Goal: Transaction & Acquisition: Purchase product/service

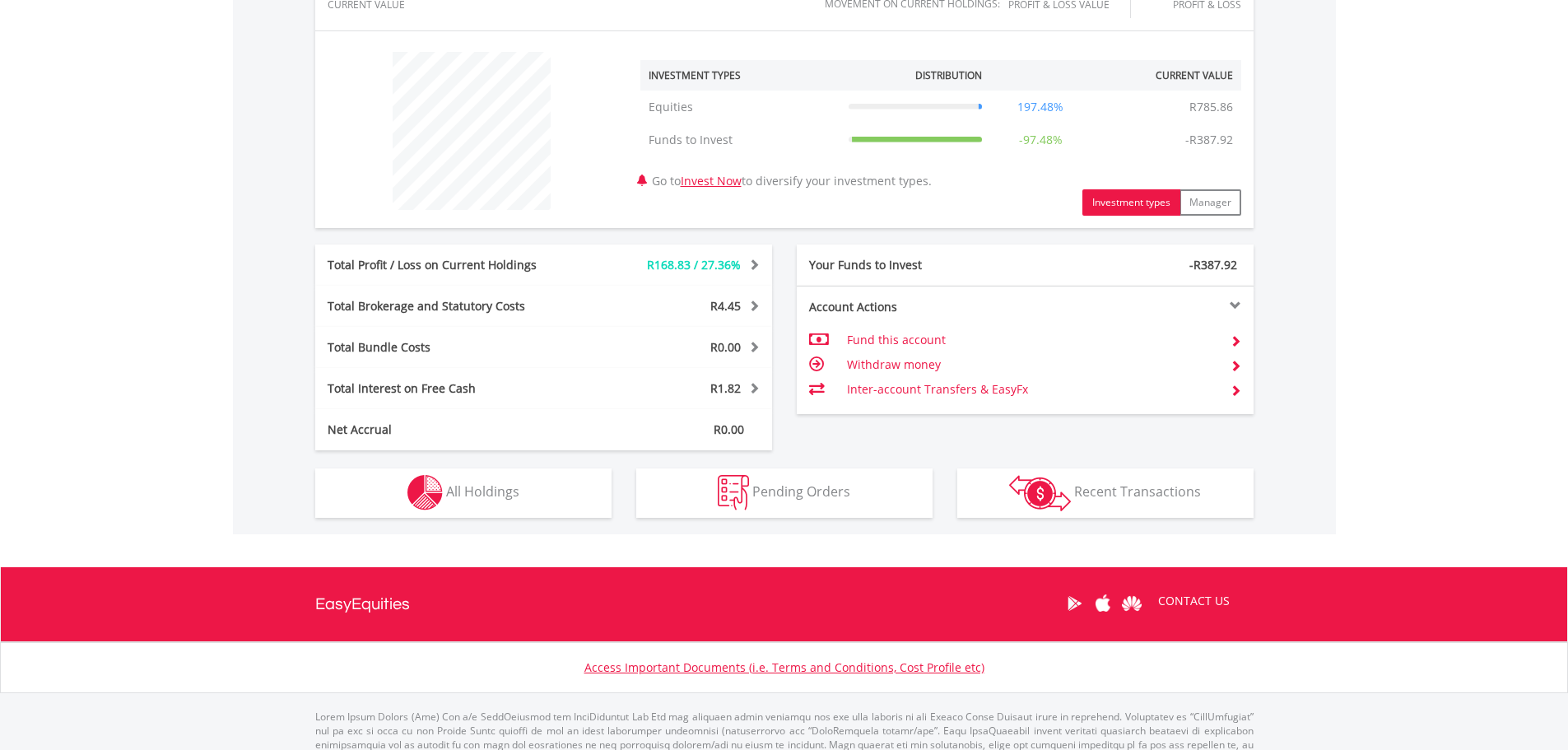
scroll to position [643, 0]
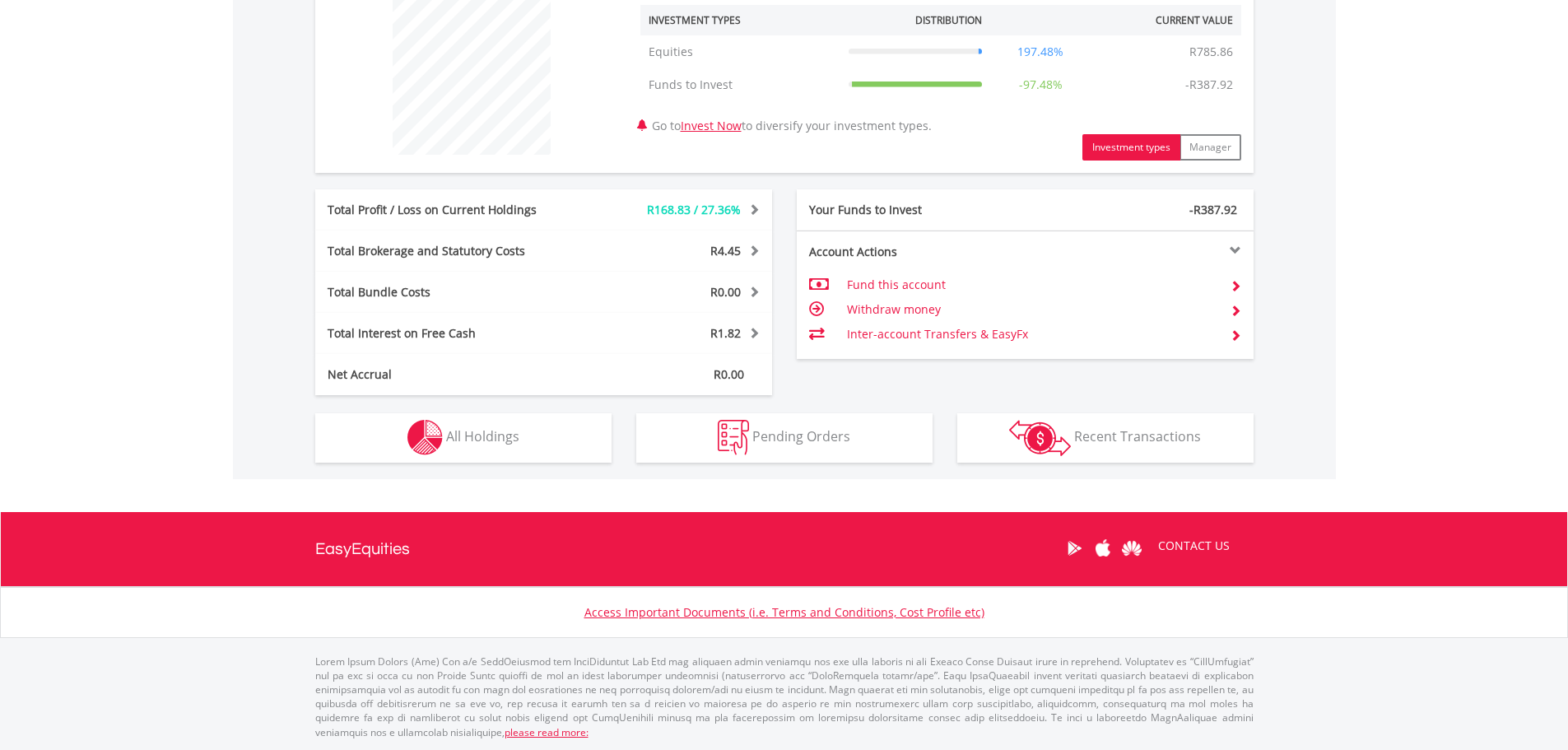
click at [1115, 144] on button "Investment types" at bounding box center [1131, 147] width 98 height 26
click at [1115, 140] on button "Investment types" at bounding box center [1131, 147] width 98 height 26
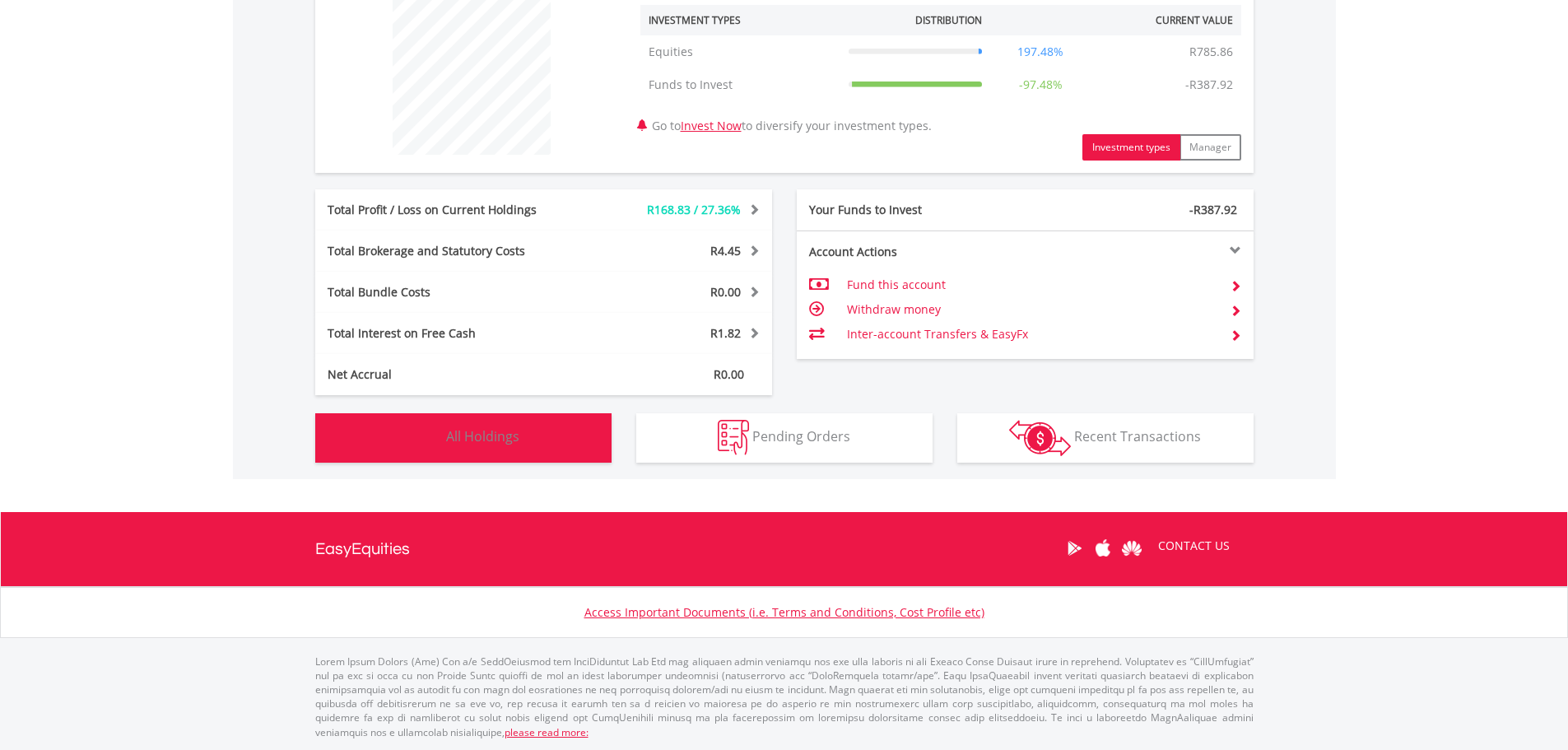
click at [493, 434] on span "All Holdings" at bounding box center [482, 437] width 73 height 18
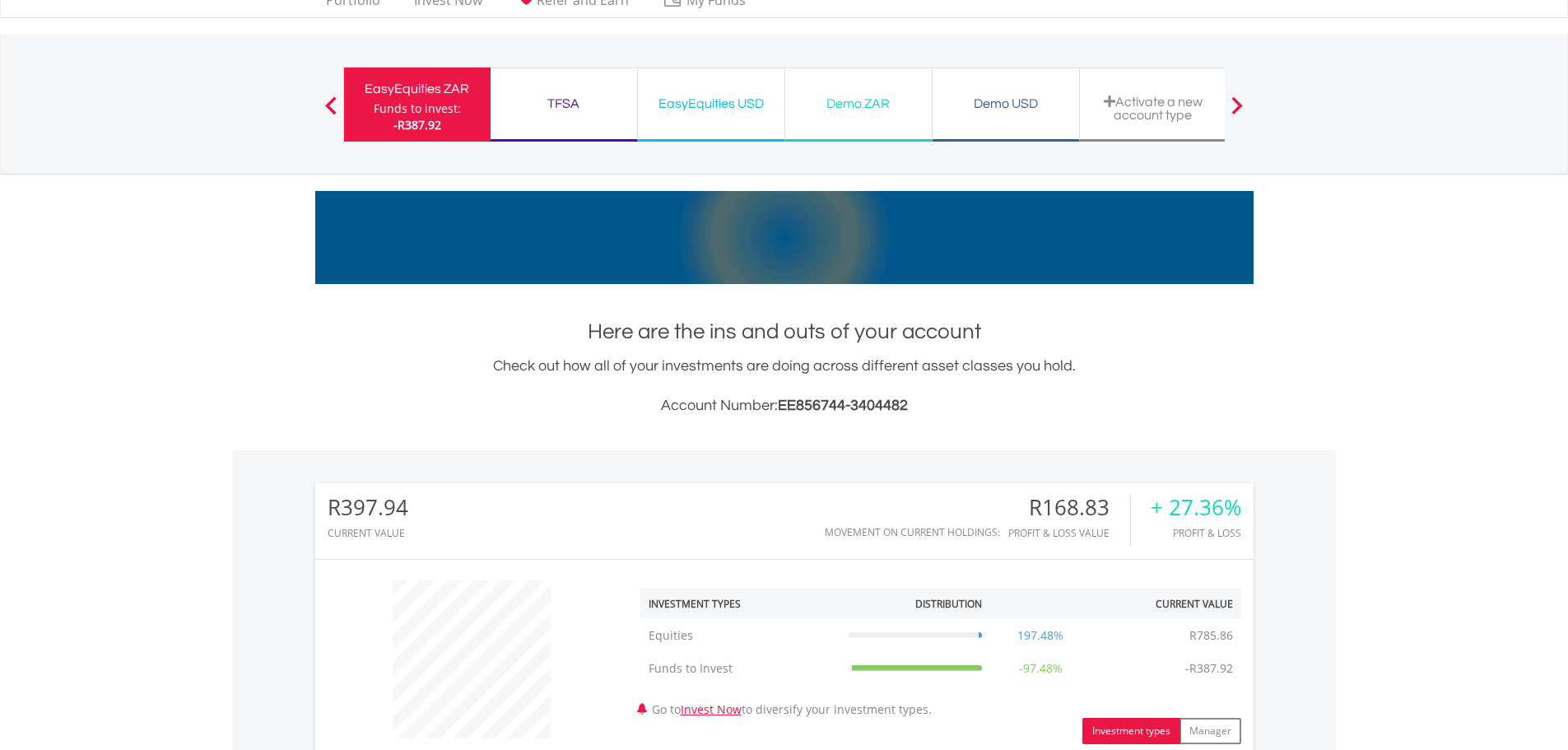
scroll to position [0, 0]
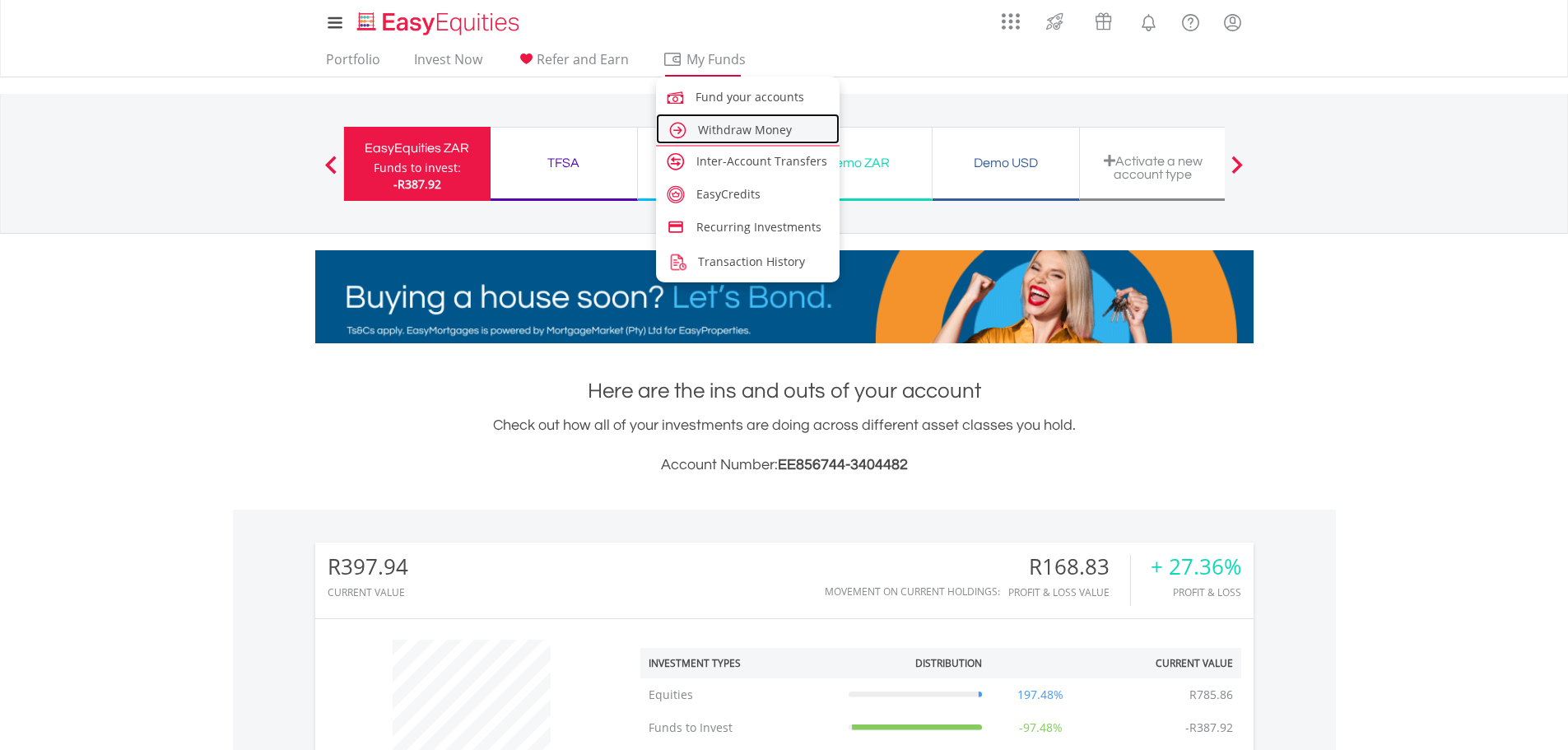
click at [736, 126] on span "Withdraw Money" at bounding box center [745, 129] width 94 height 16
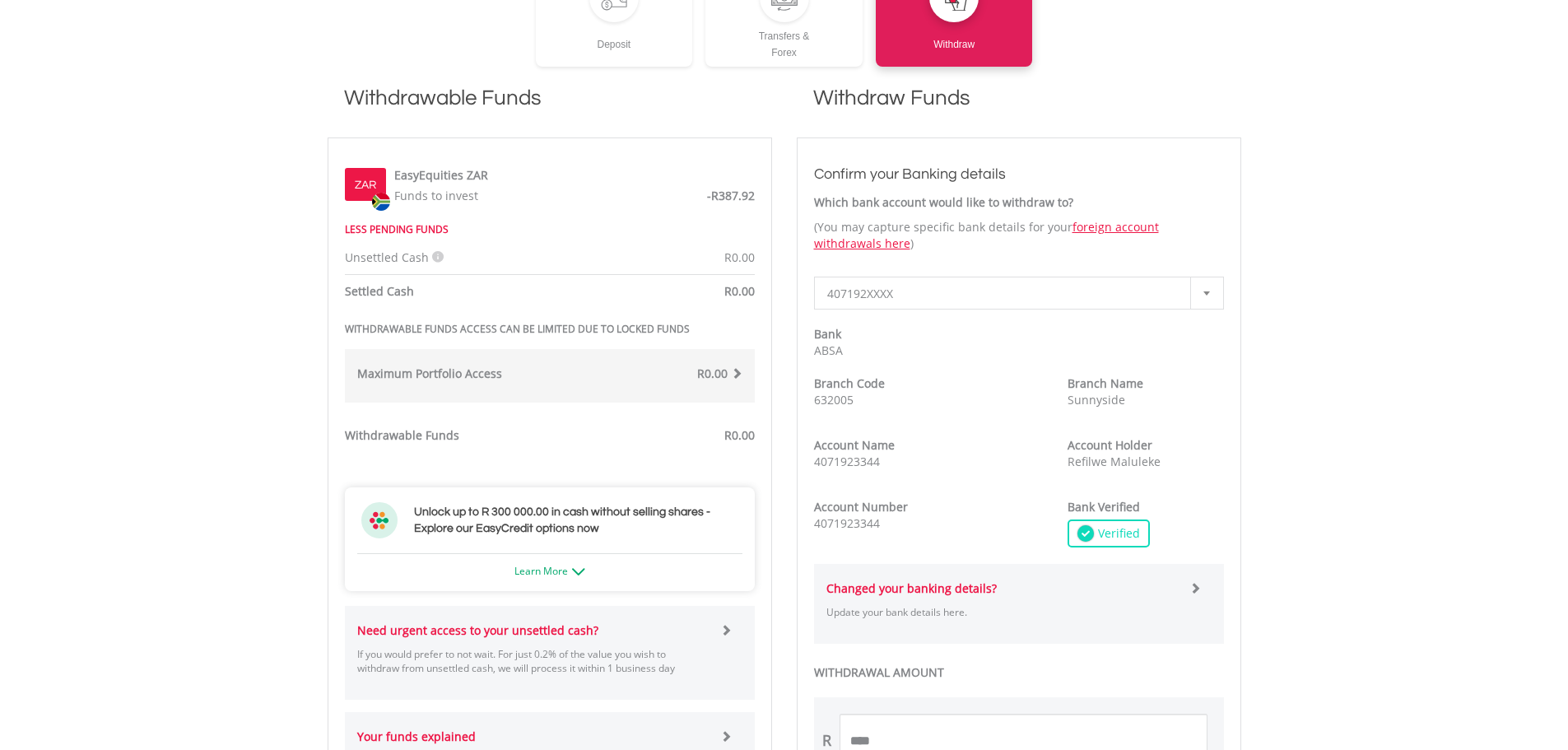
scroll to position [494, 0]
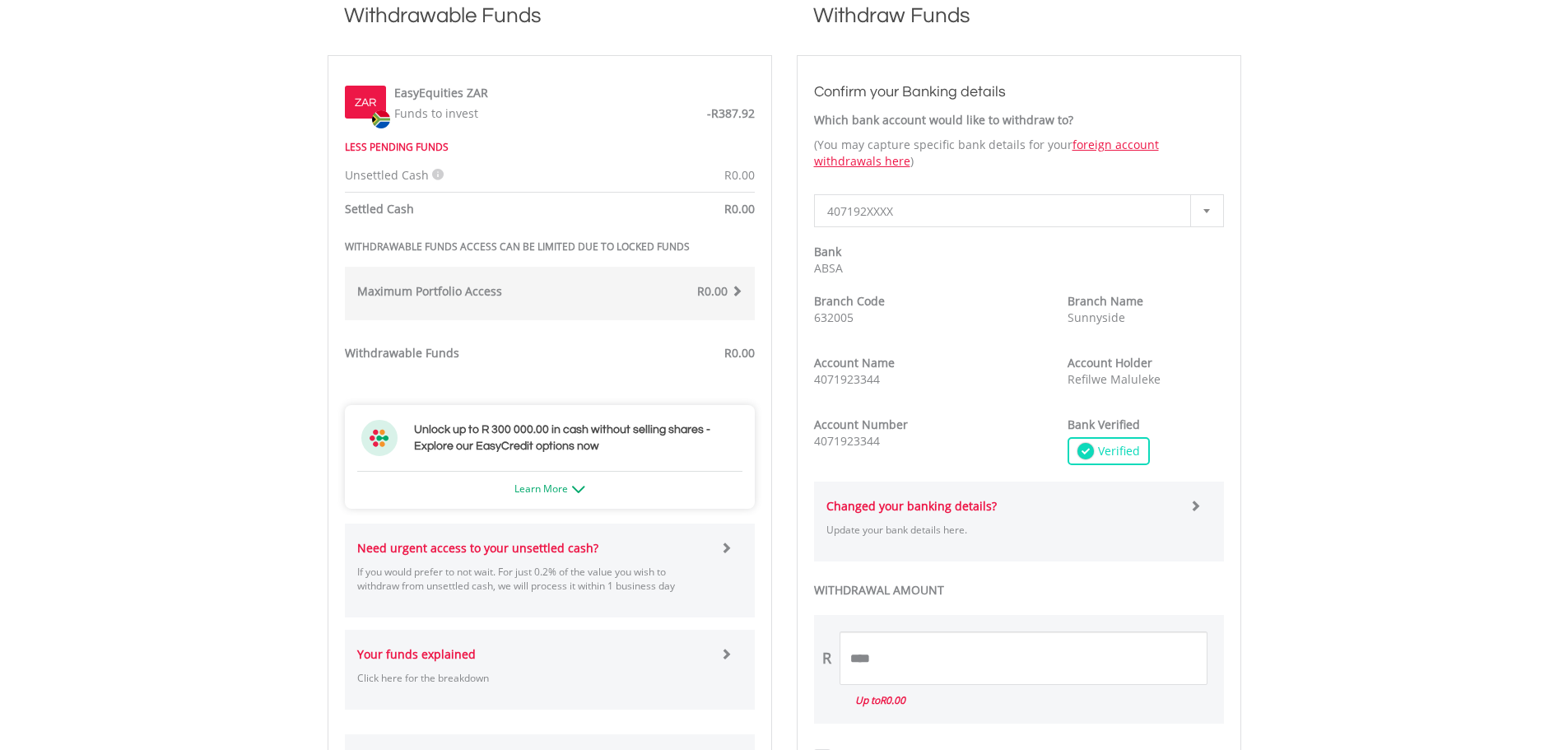
click at [935, 506] on strong "Changed your banking details?" at bounding box center [911, 505] width 170 height 16
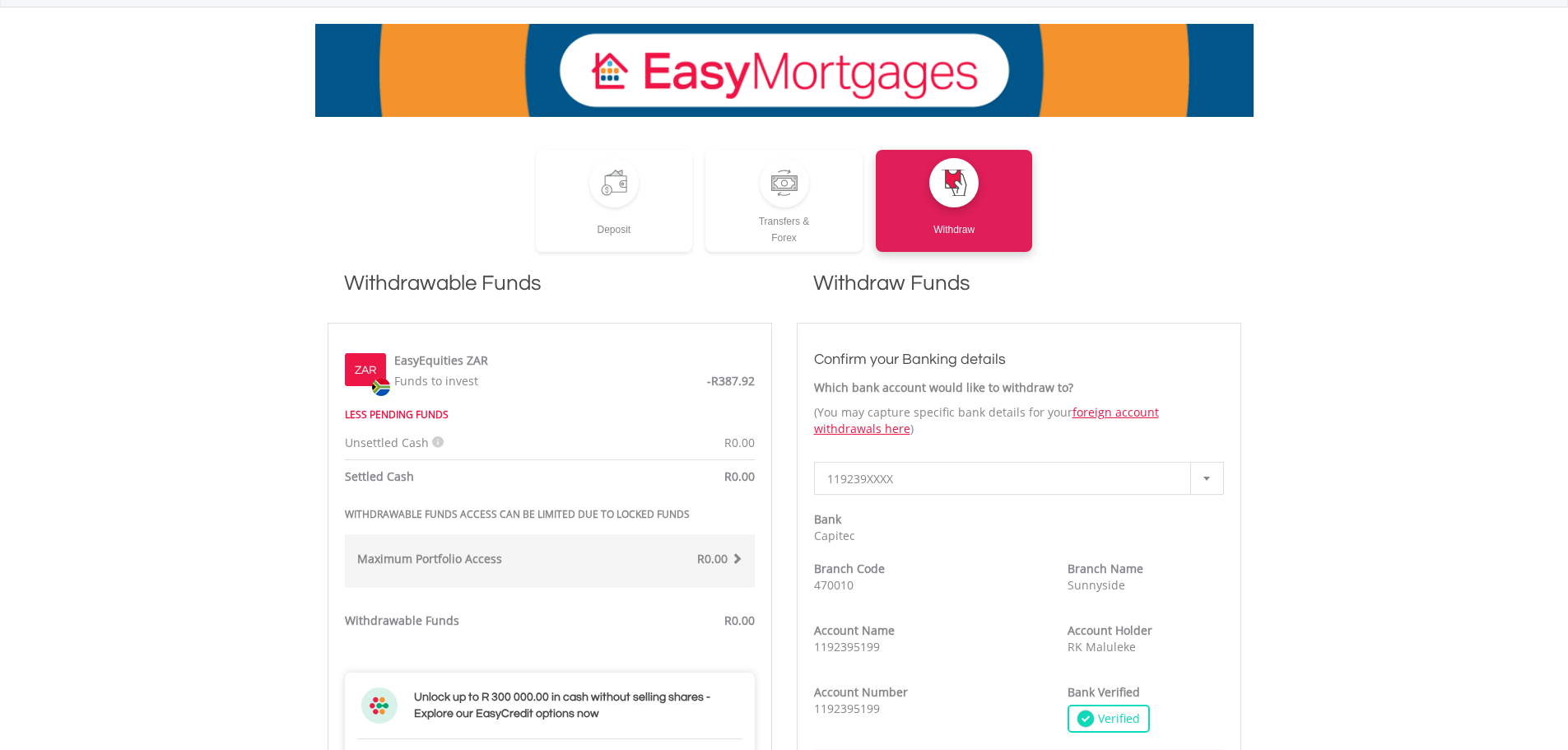
scroll to position [247, 0]
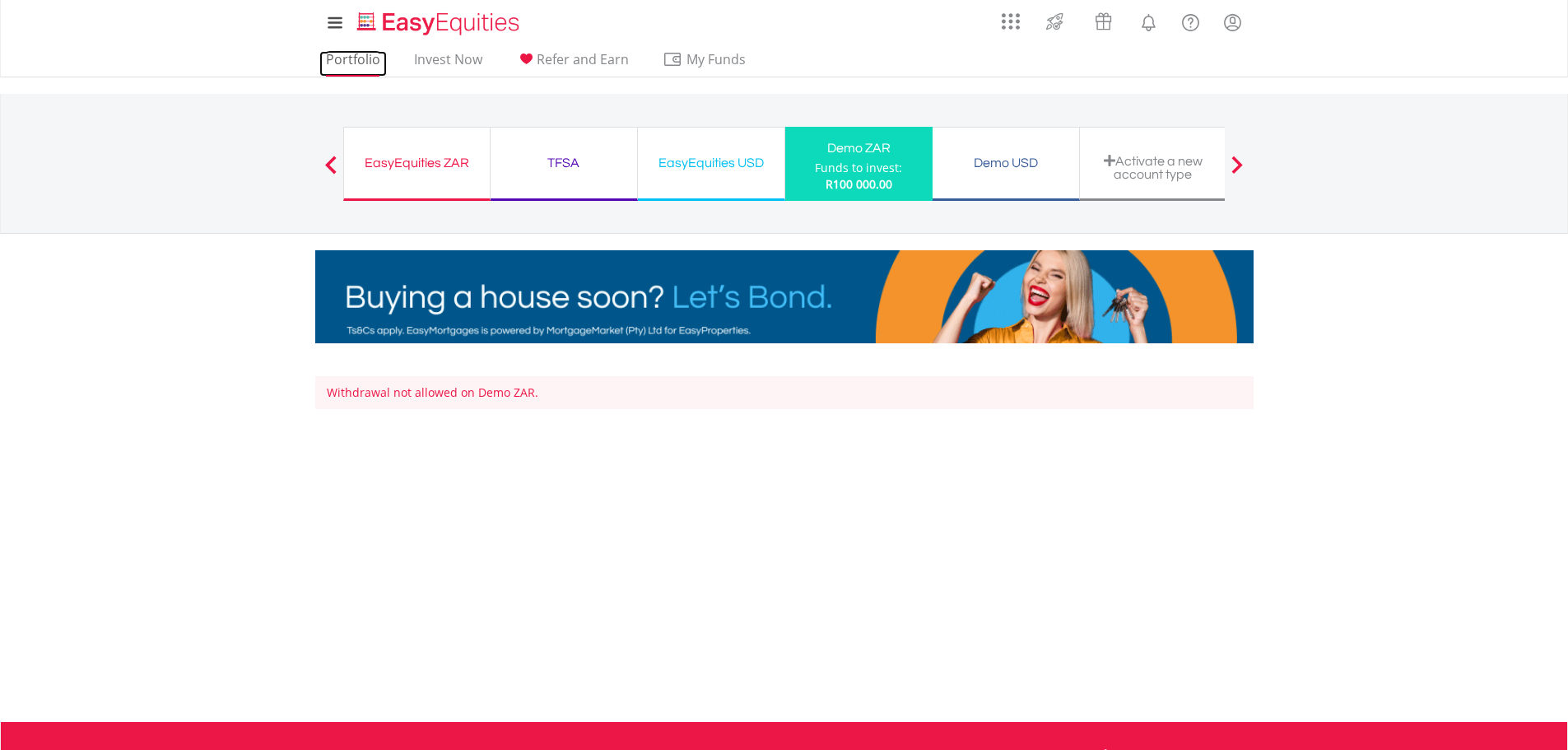
click at [348, 57] on link "Portfolio" at bounding box center [353, 64] width 68 height 25
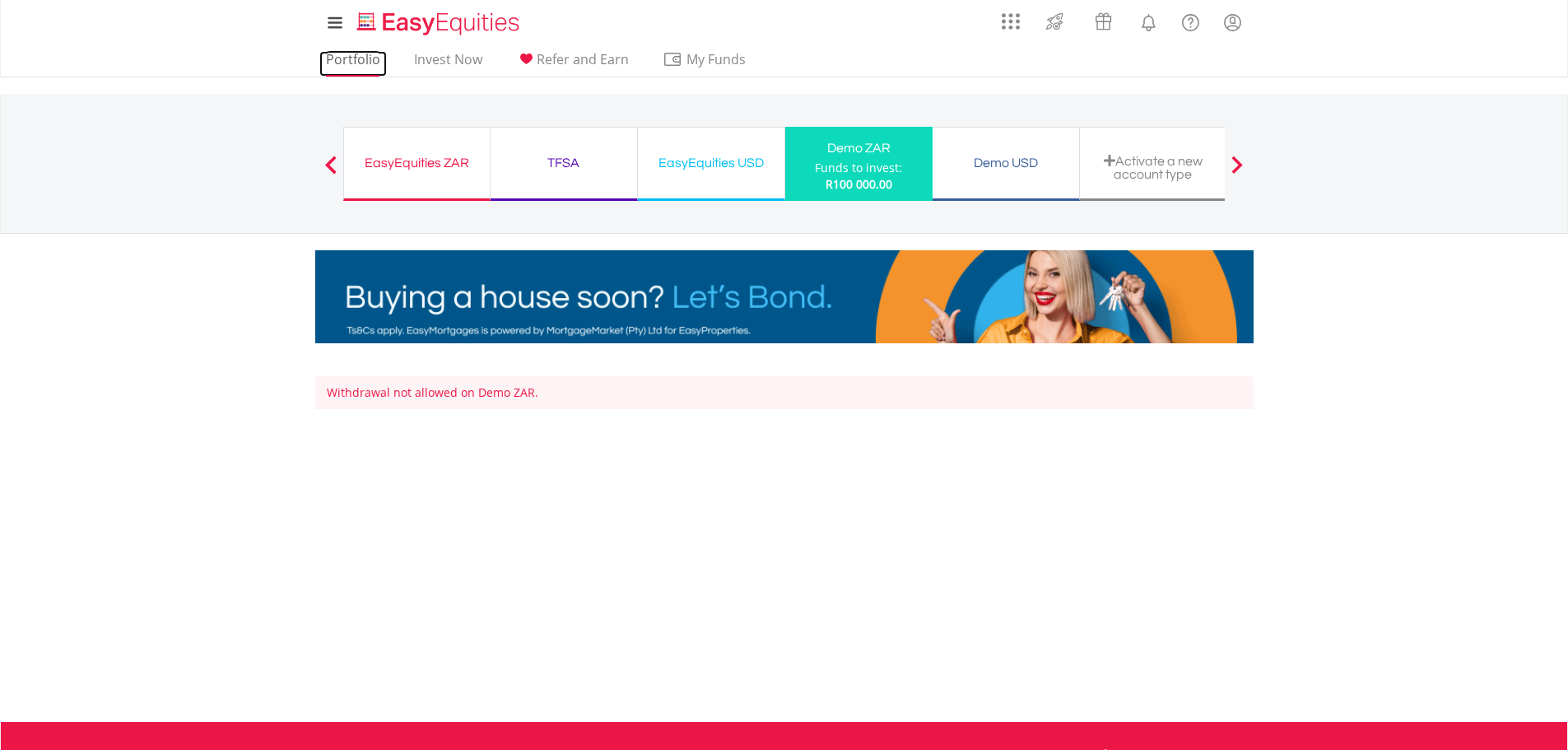
click at [347, 60] on link "Portfolio" at bounding box center [353, 64] width 68 height 25
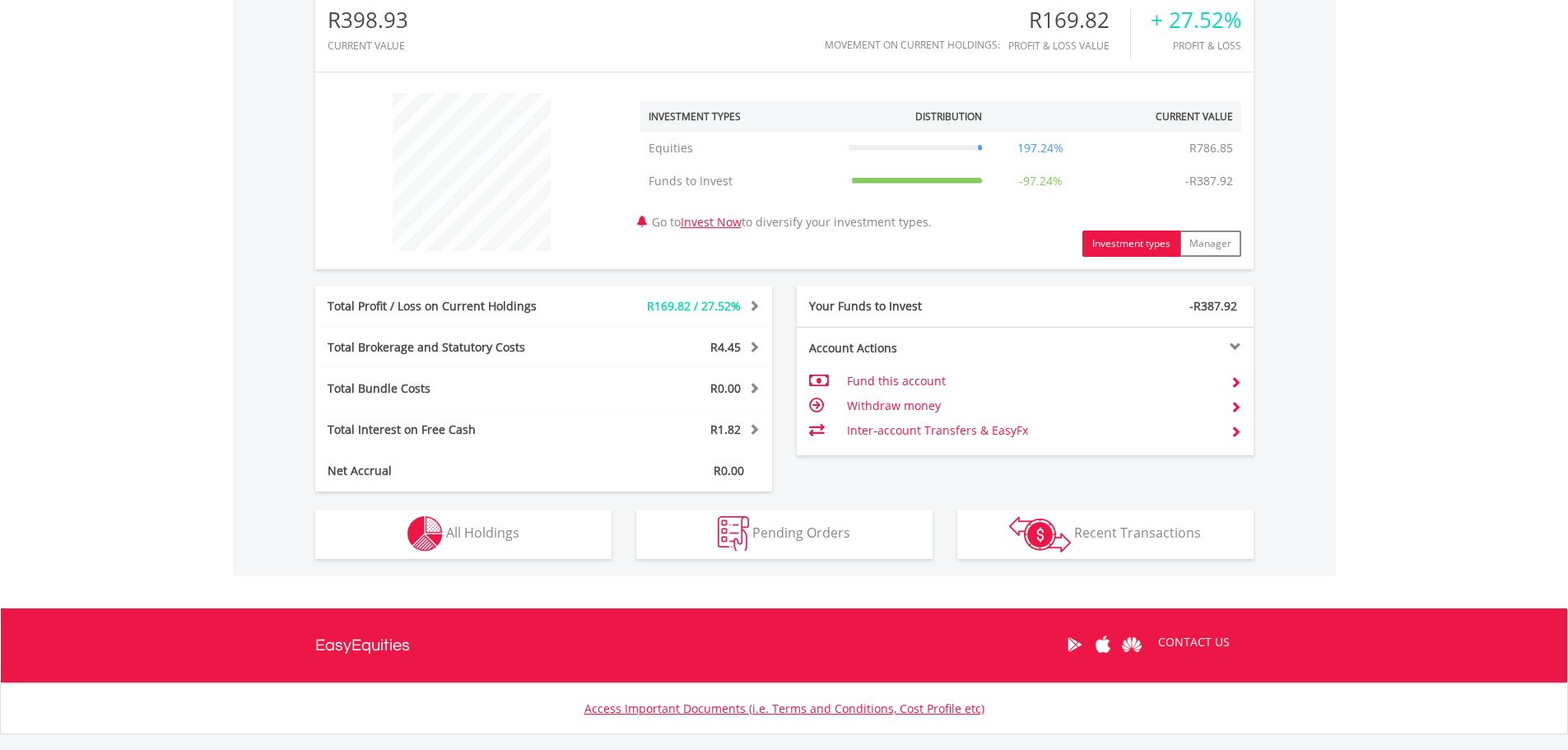
scroll to position [576, 0]
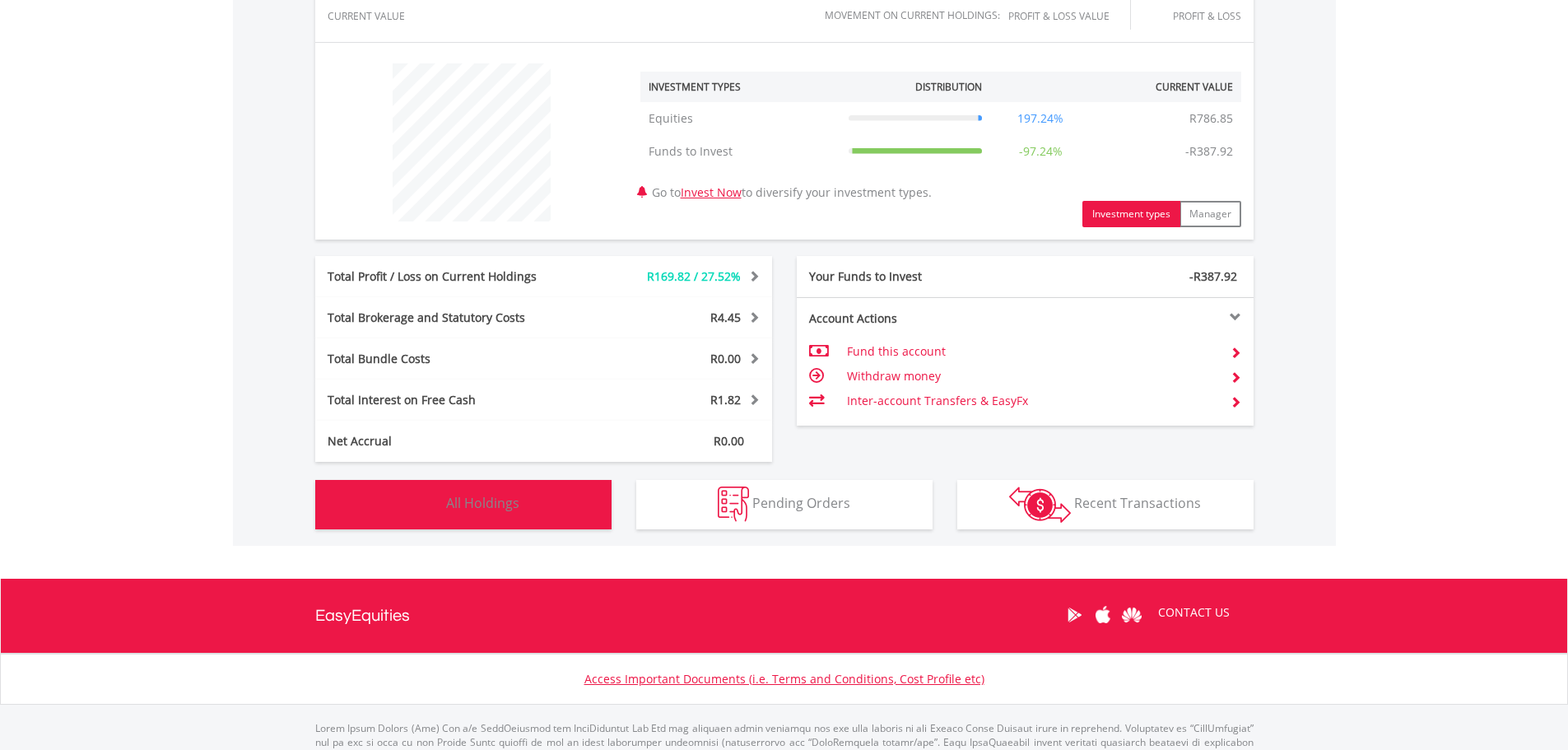
click at [480, 492] on button "Holdings All Holdings" at bounding box center [463, 504] width 297 height 49
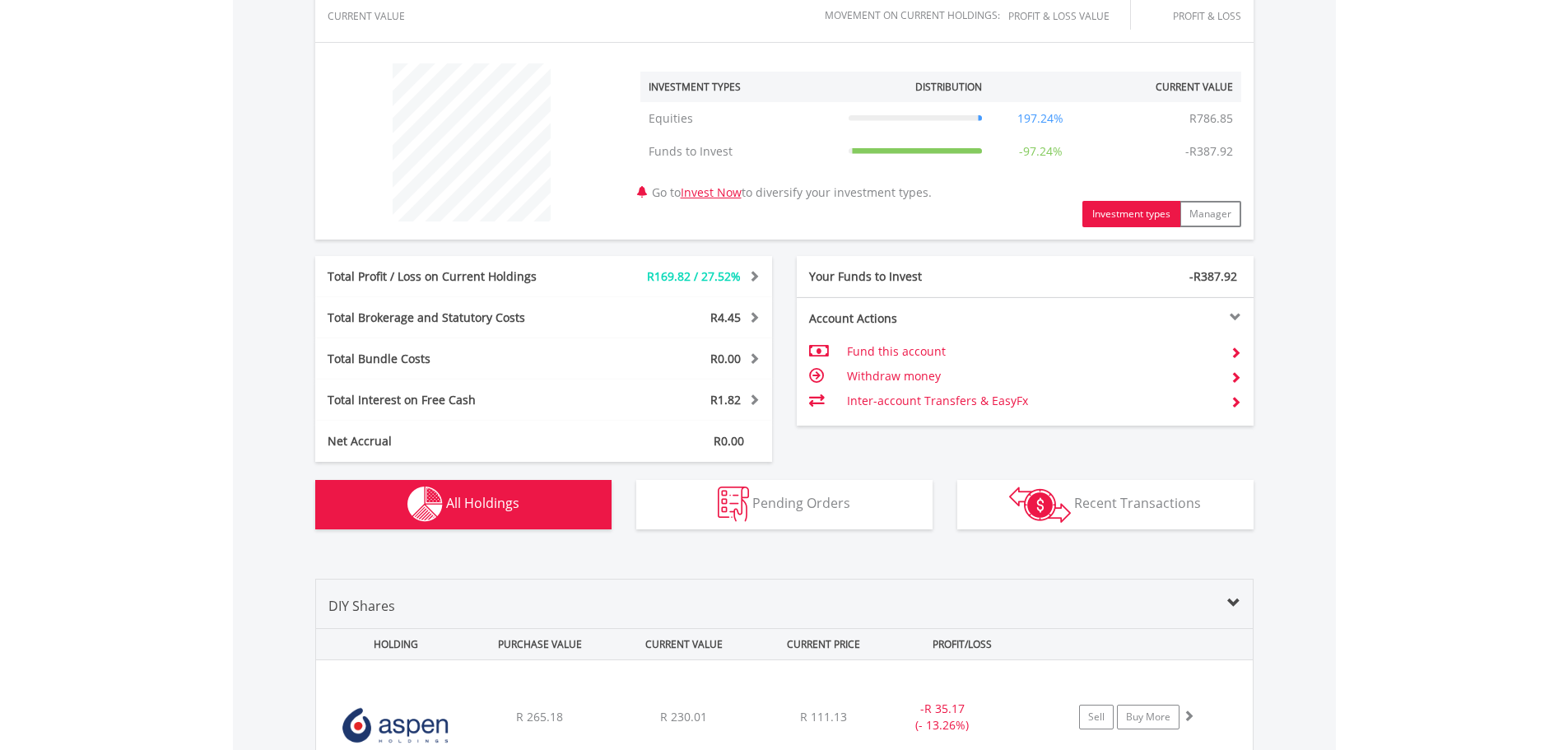
scroll to position [1047, 0]
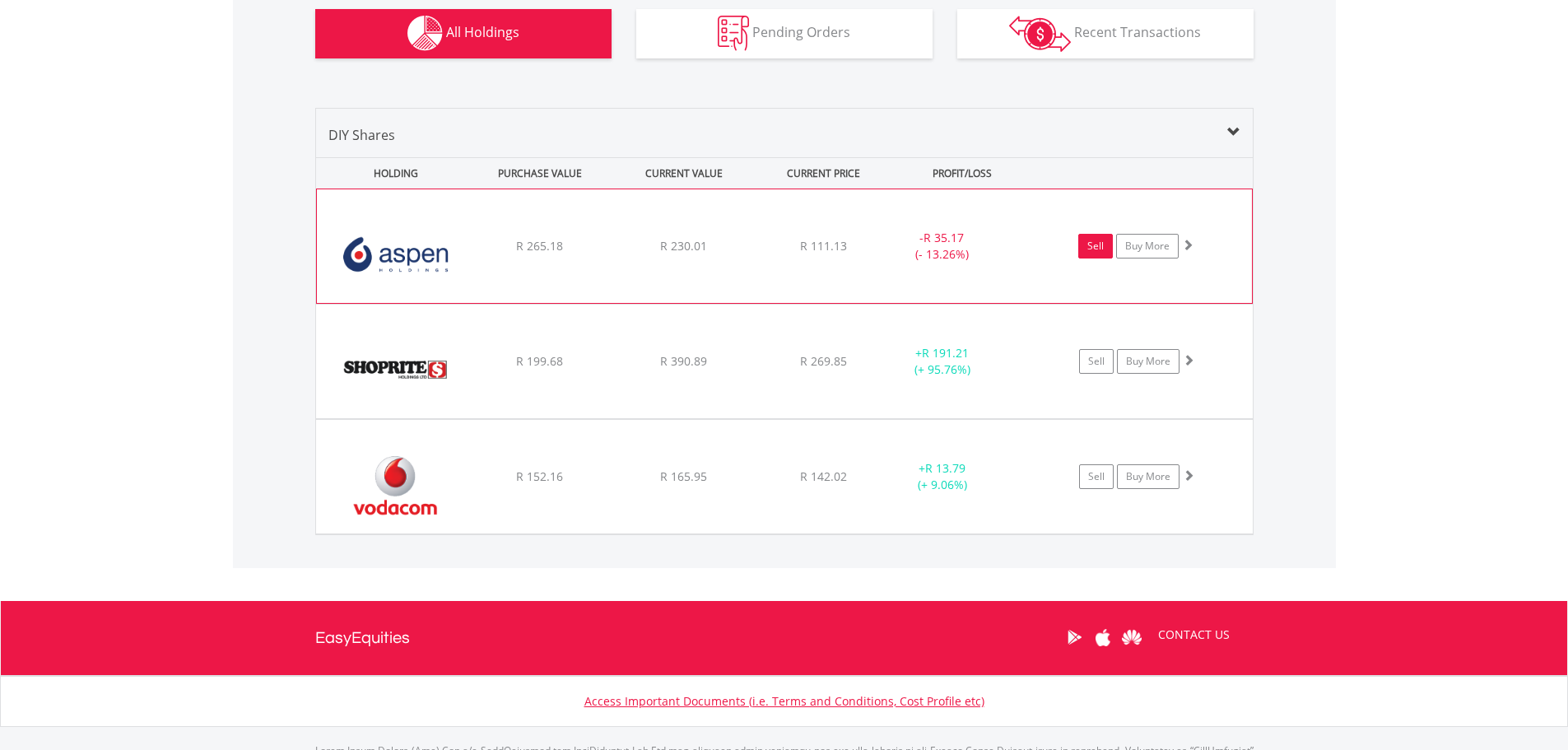
click at [1090, 250] on link "Sell" at bounding box center [1095, 246] width 34 height 24
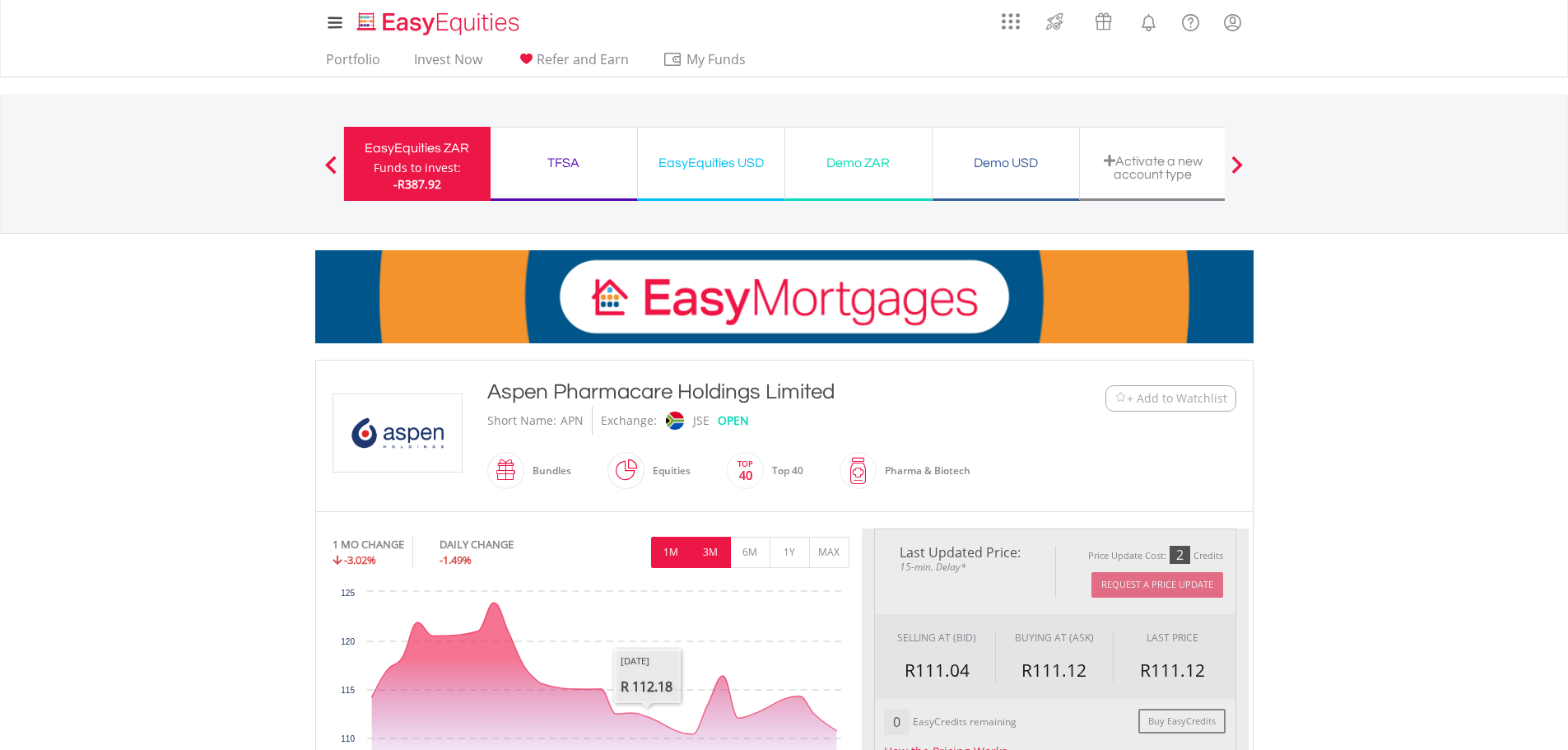
type input "******"
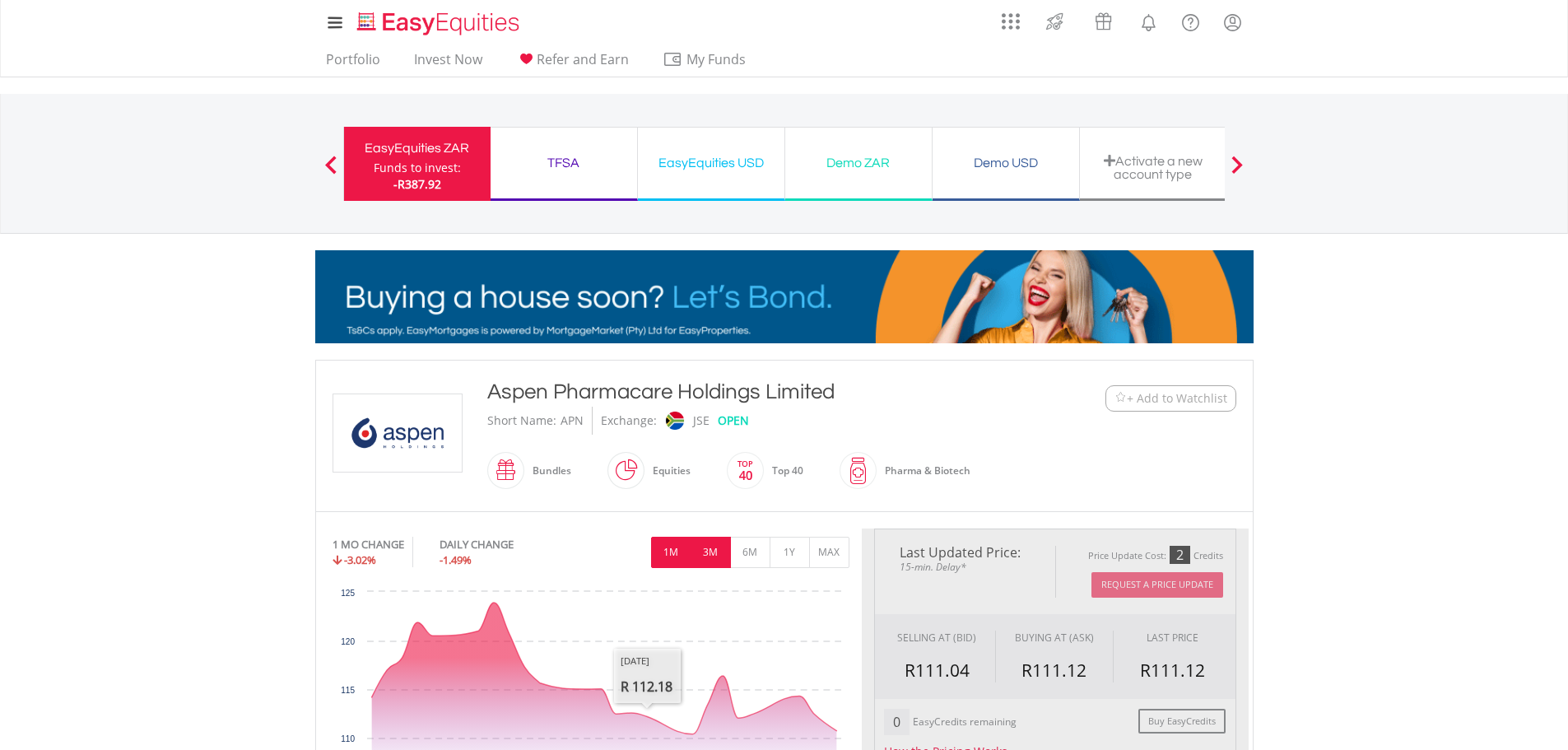
type input "******"
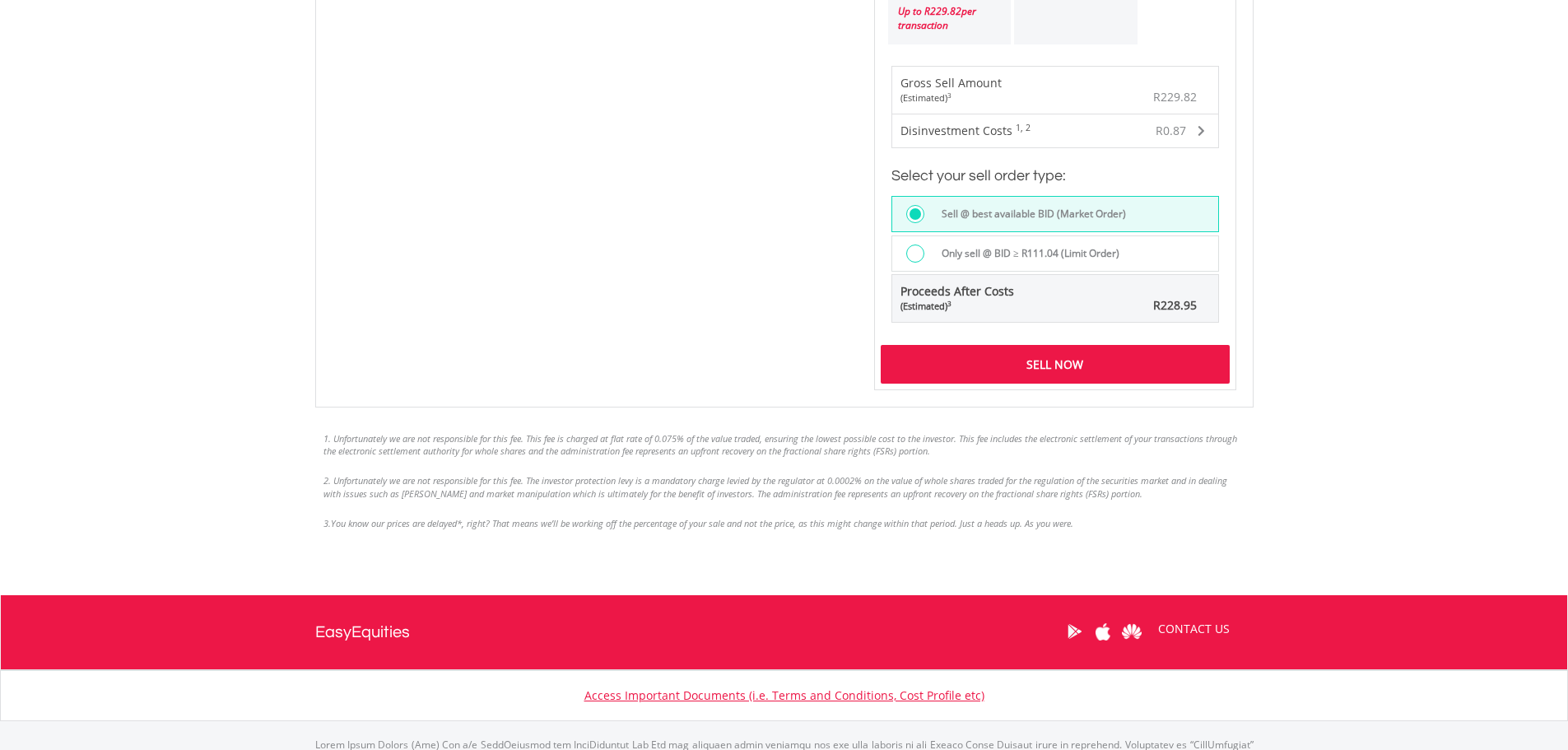
scroll to position [1234, 0]
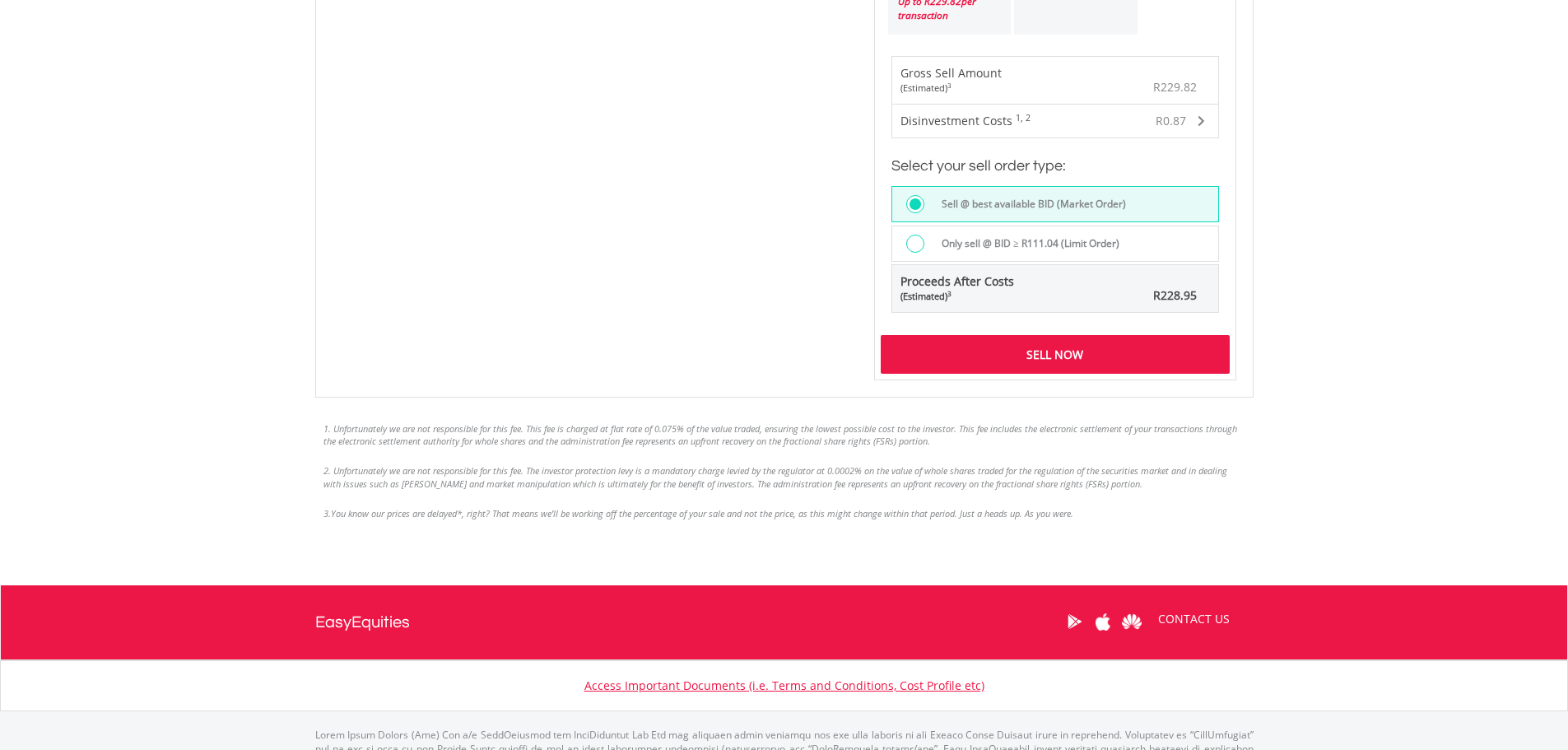
click at [1058, 359] on div "Sell Now" at bounding box center [1055, 354] width 349 height 38
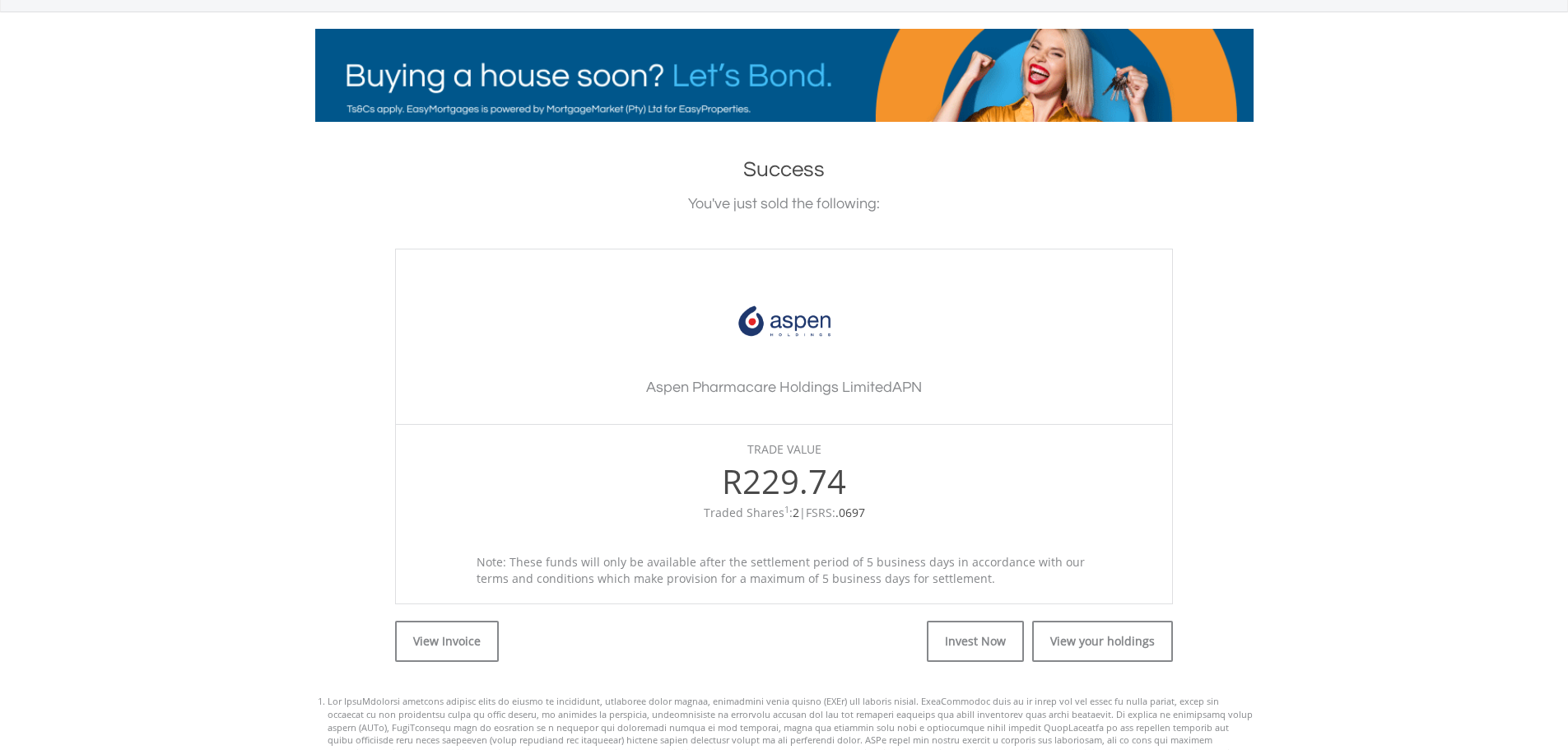
scroll to position [329, 0]
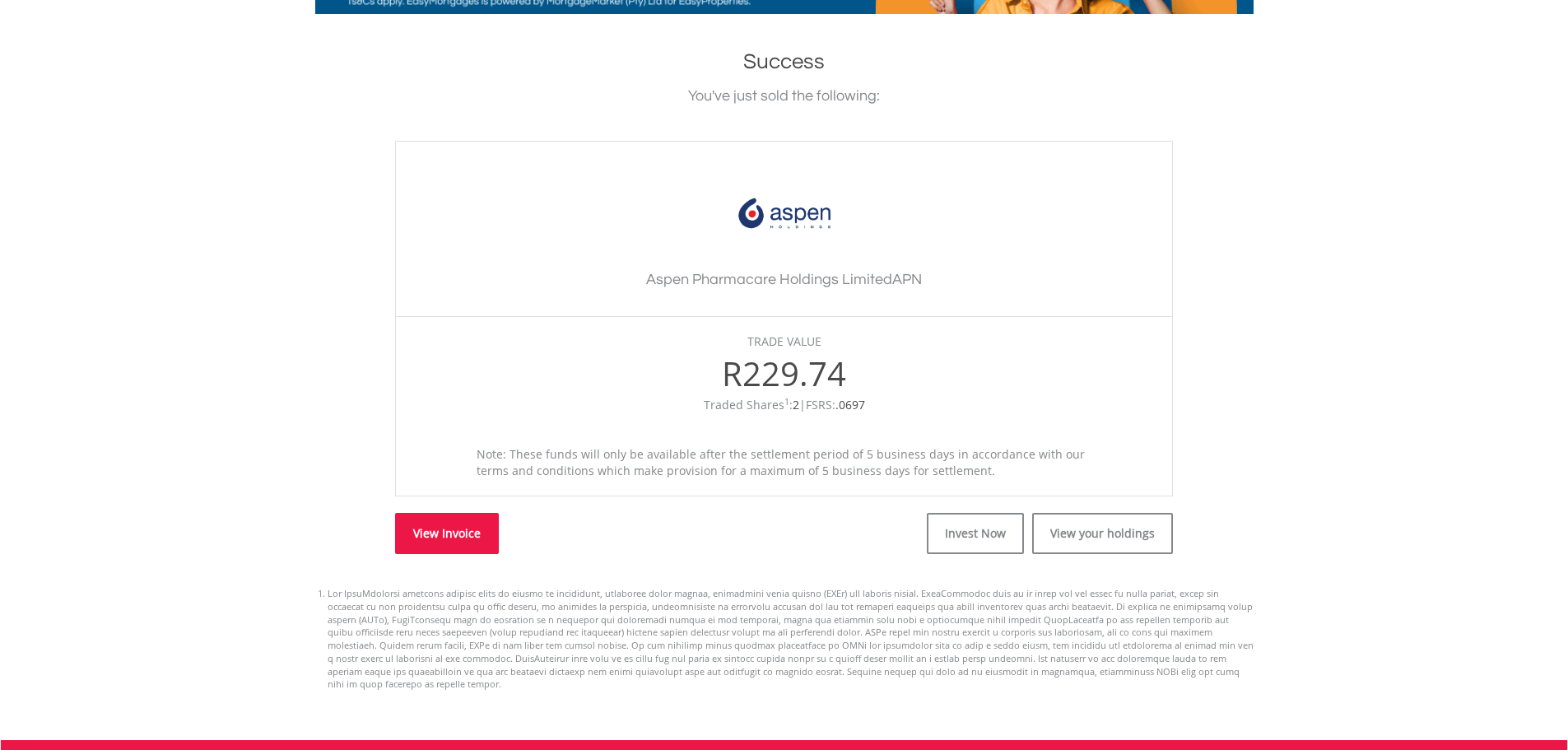
click at [463, 532] on link "View Invoice" at bounding box center [447, 533] width 104 height 41
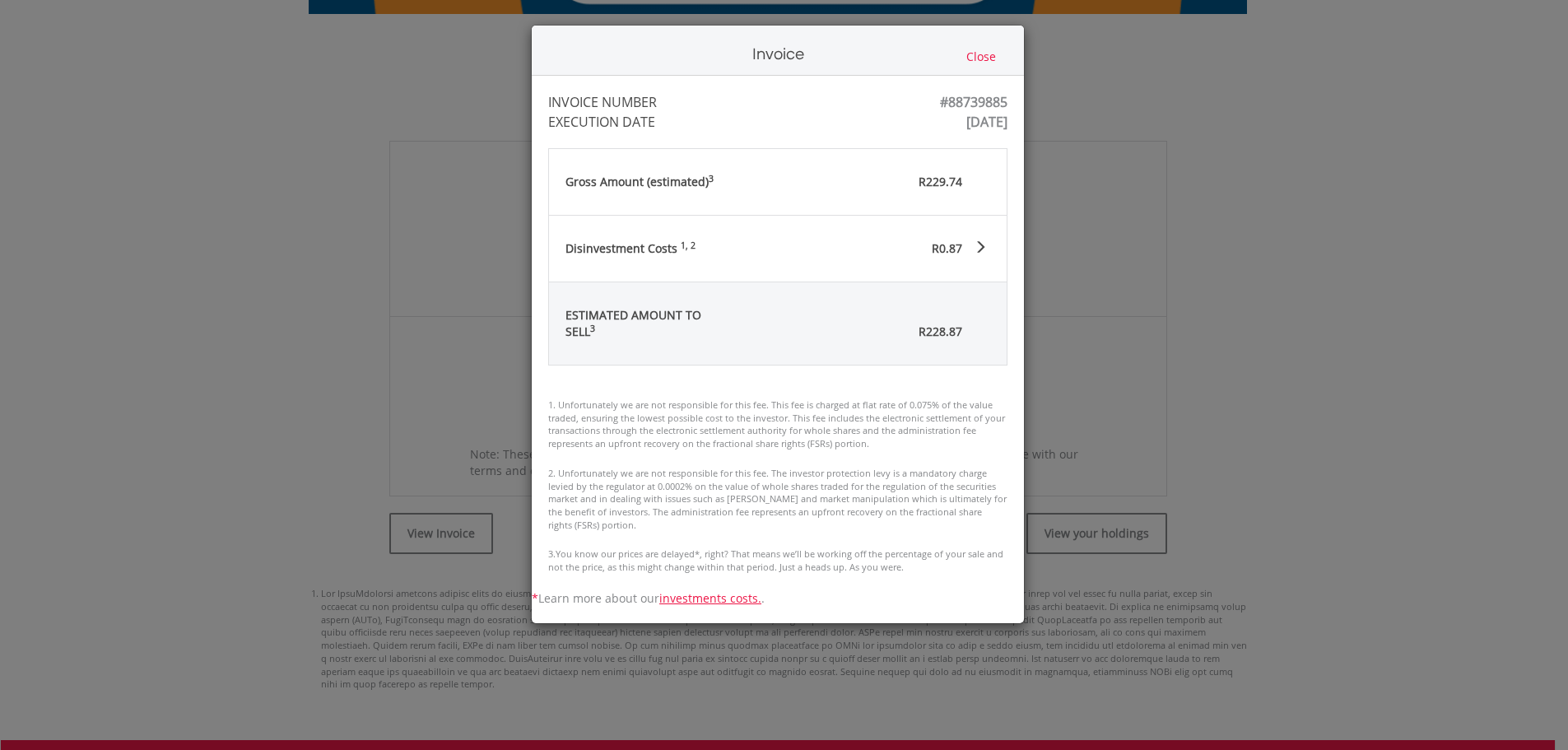
click at [992, 54] on button "Close" at bounding box center [981, 57] width 39 height 18
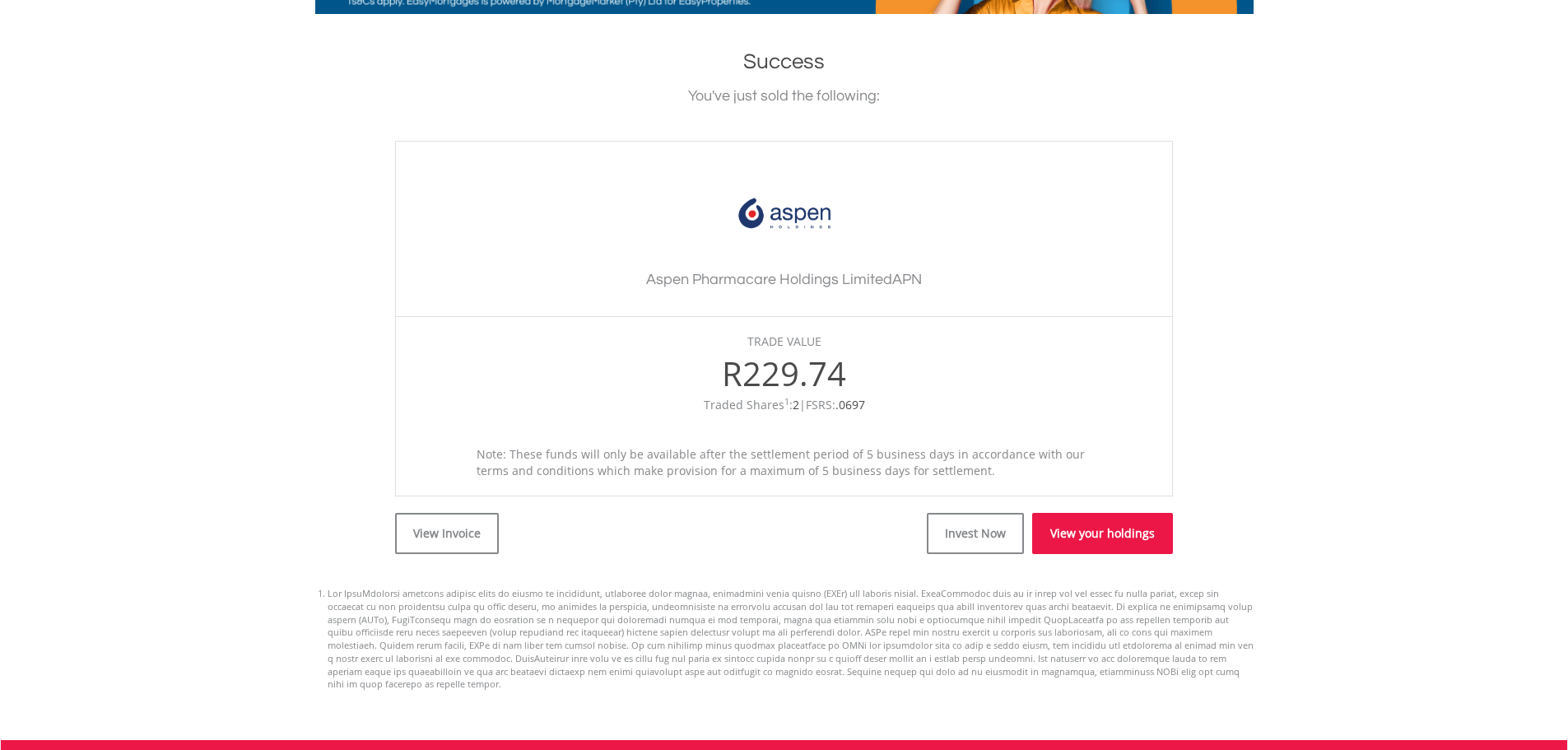
click at [1127, 535] on link "View your holdings" at bounding box center [1103, 533] width 141 height 41
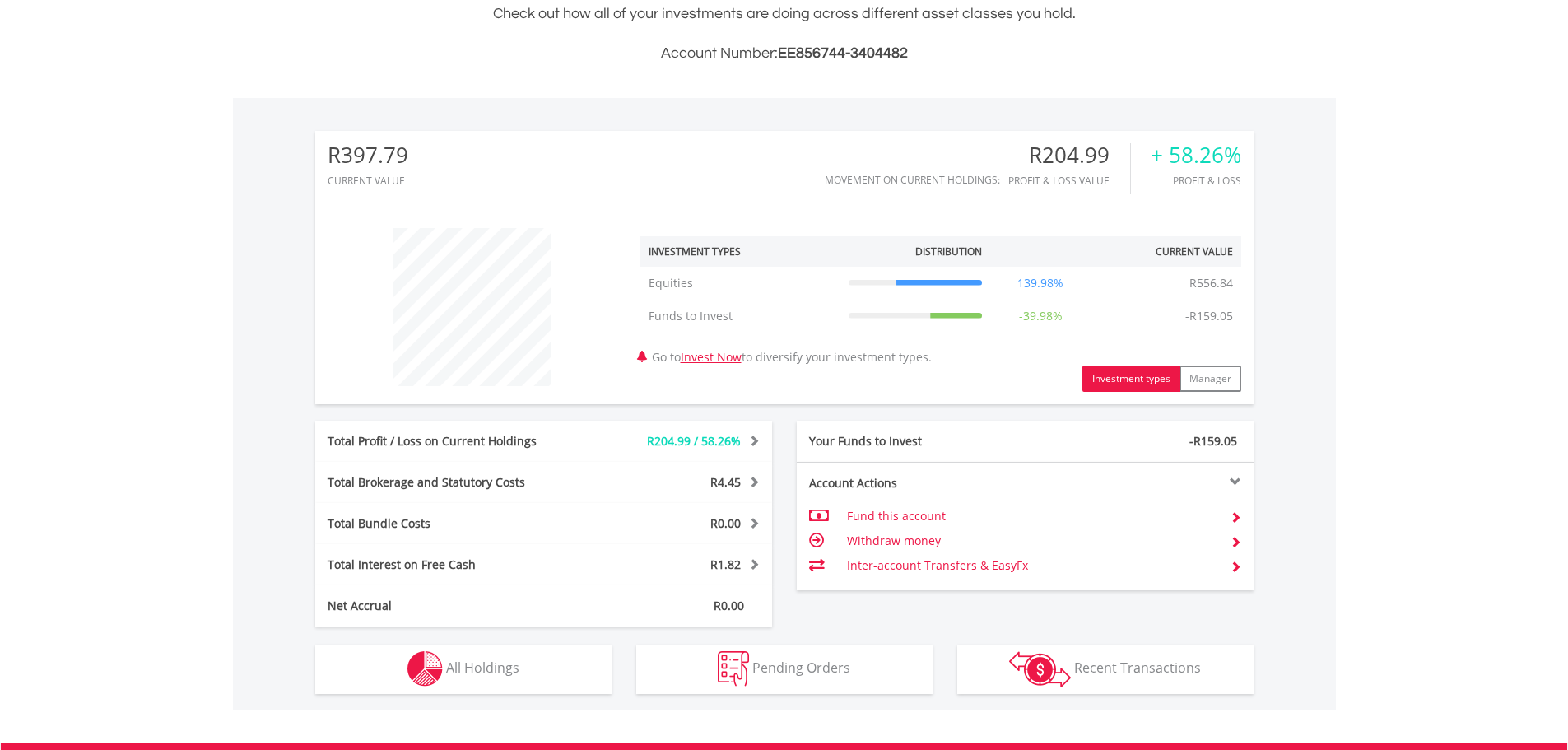
scroll to position [158, 313]
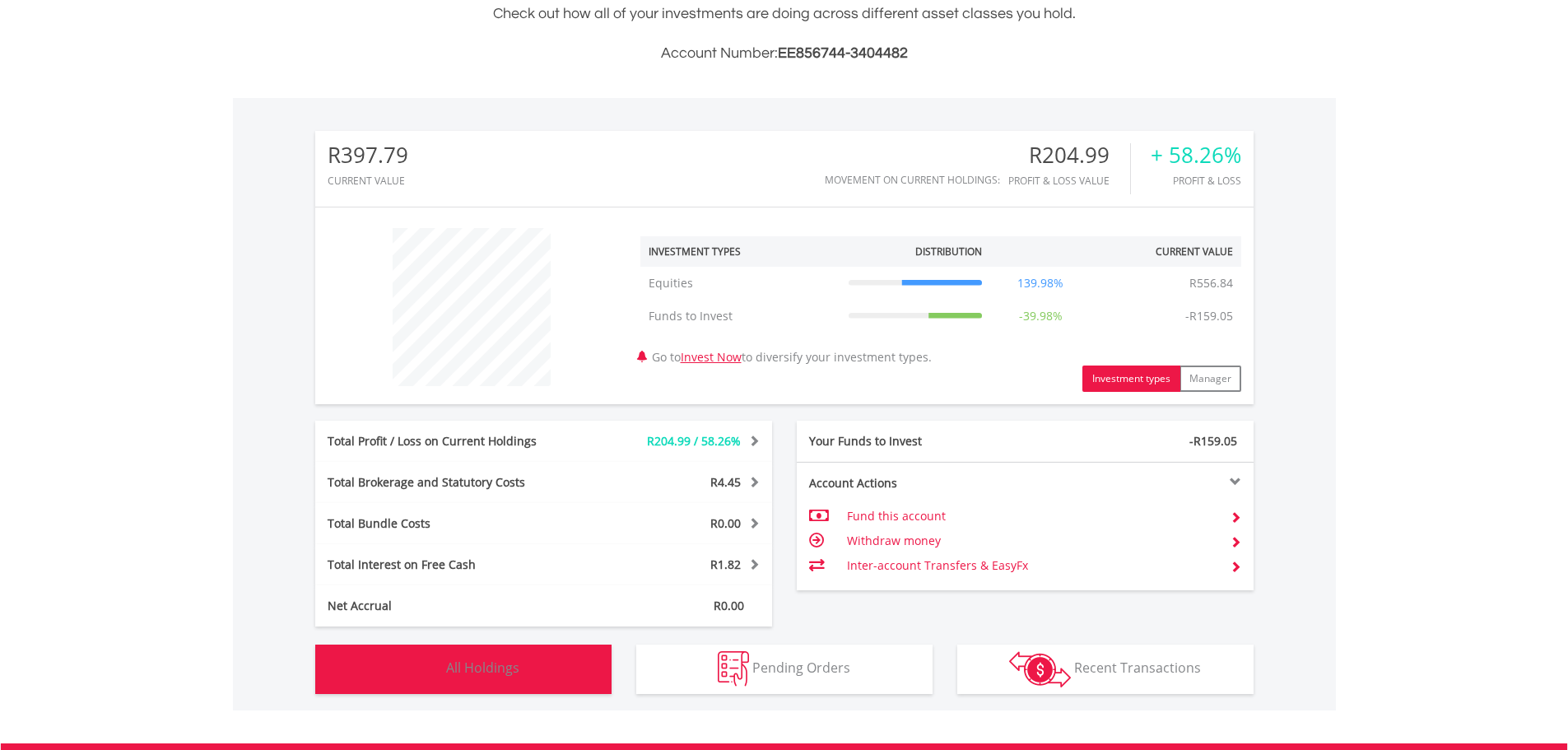
click at [434, 665] on img "button" at bounding box center [425, 669] width 35 height 35
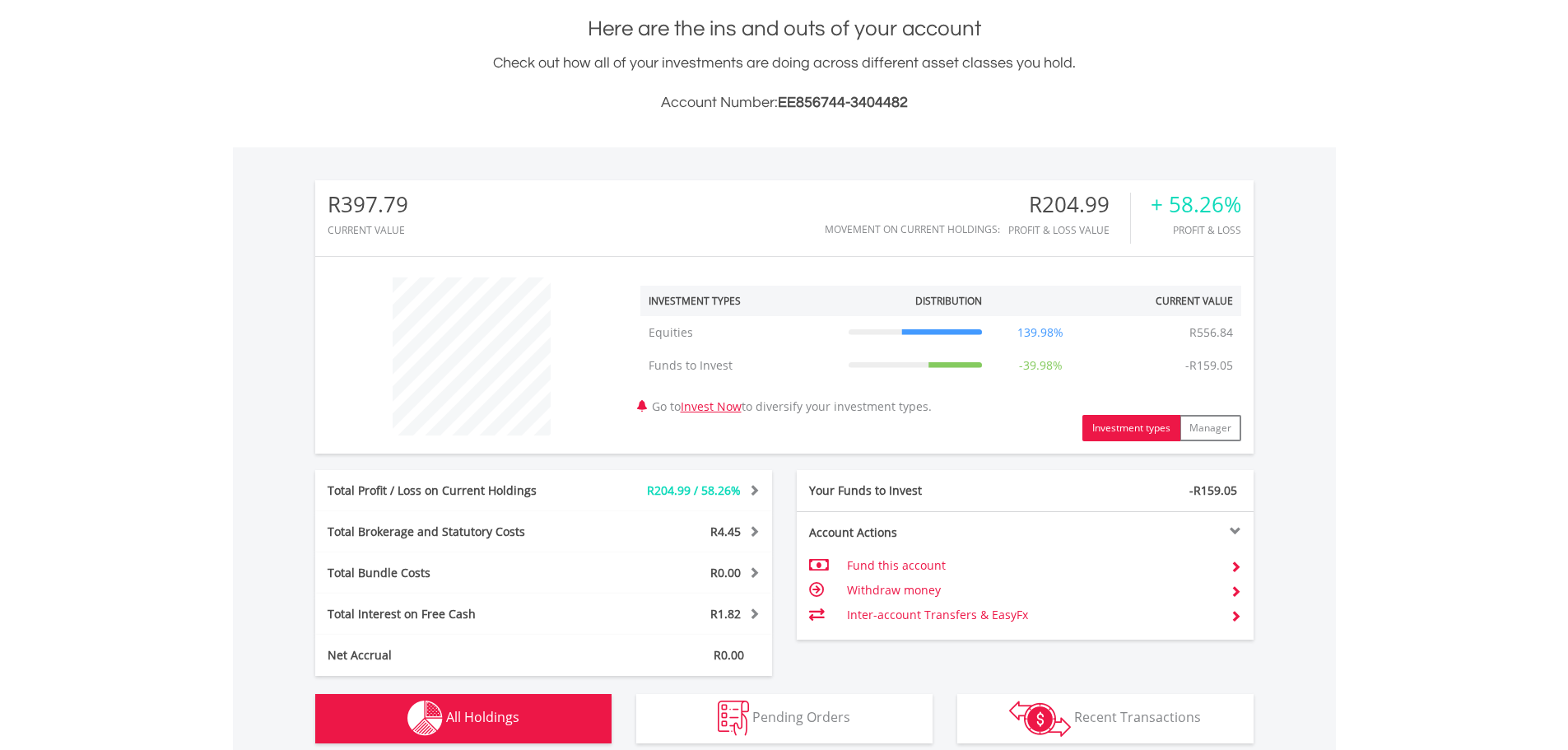
scroll to position [0, 0]
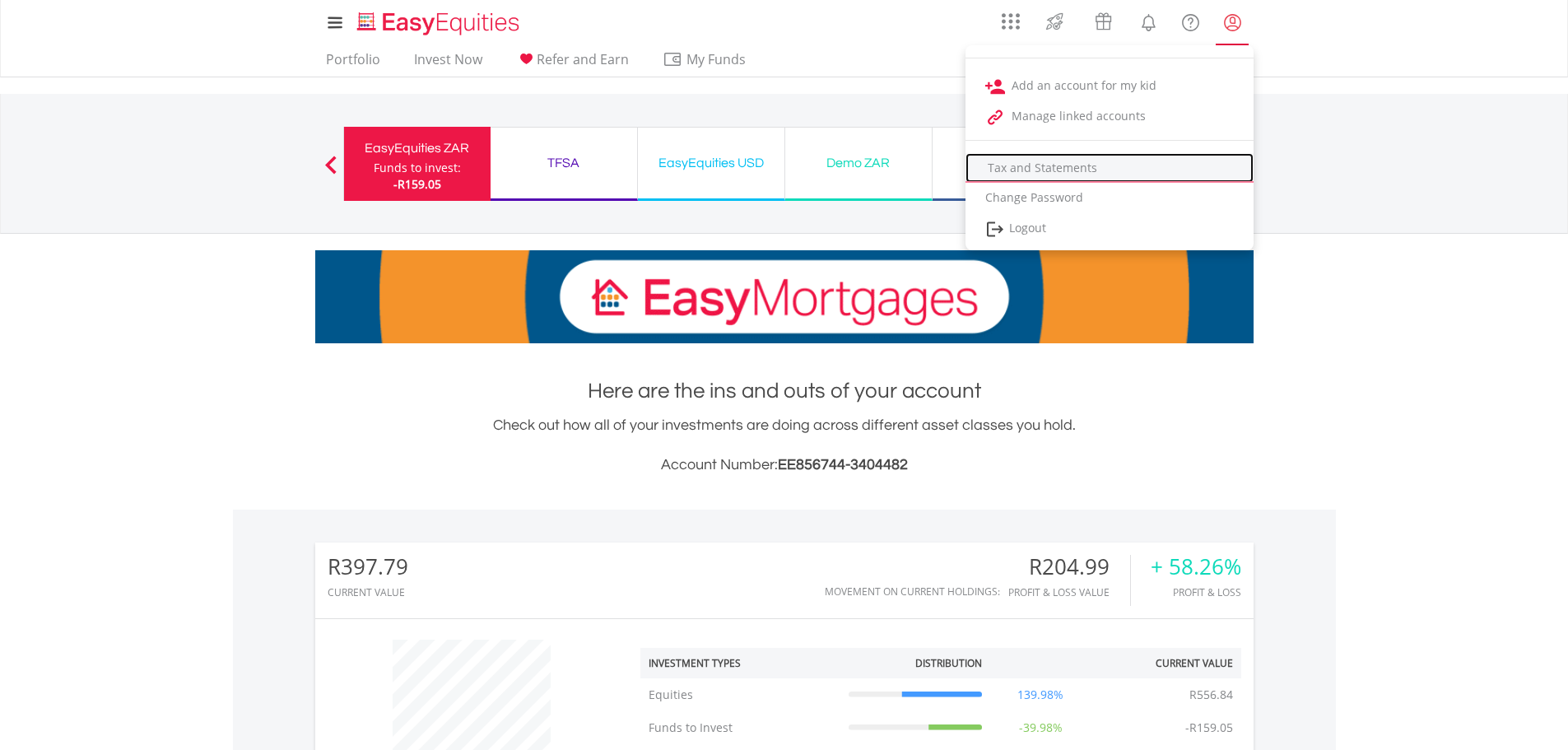
click at [1062, 166] on link "Tax and Statements" at bounding box center [1110, 168] width 288 height 29
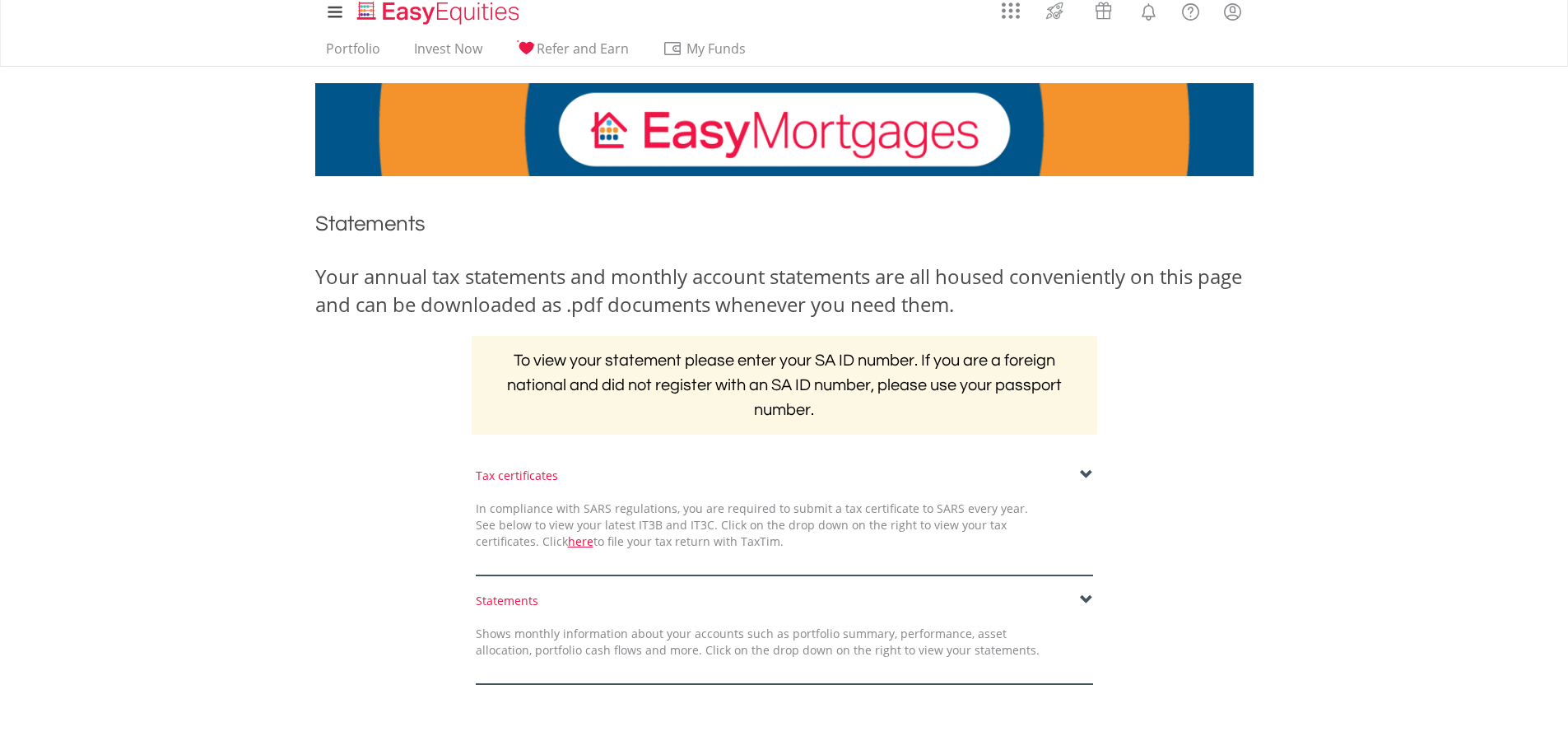
scroll to position [164, 0]
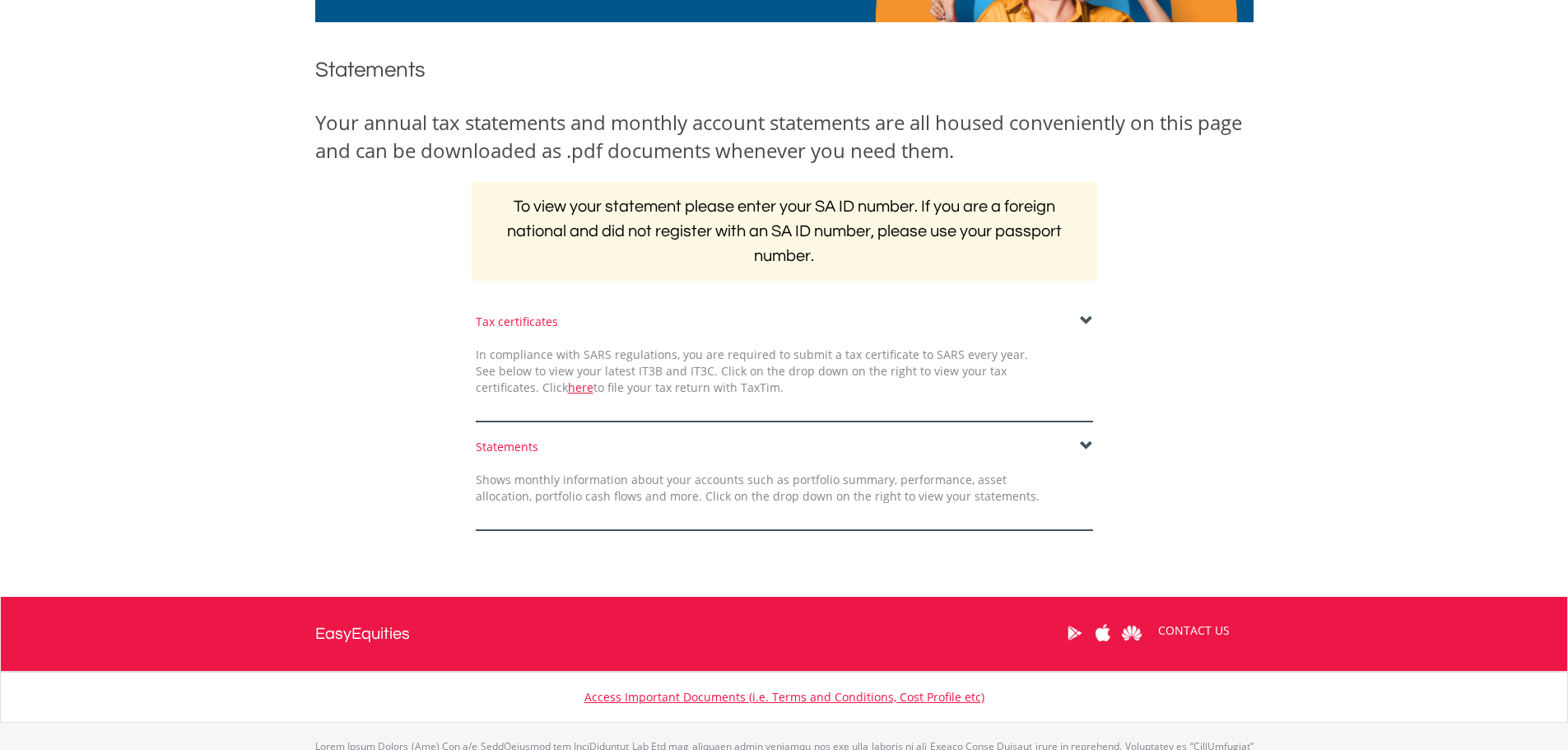
click at [1087, 319] on span at bounding box center [1087, 321] width 13 height 13
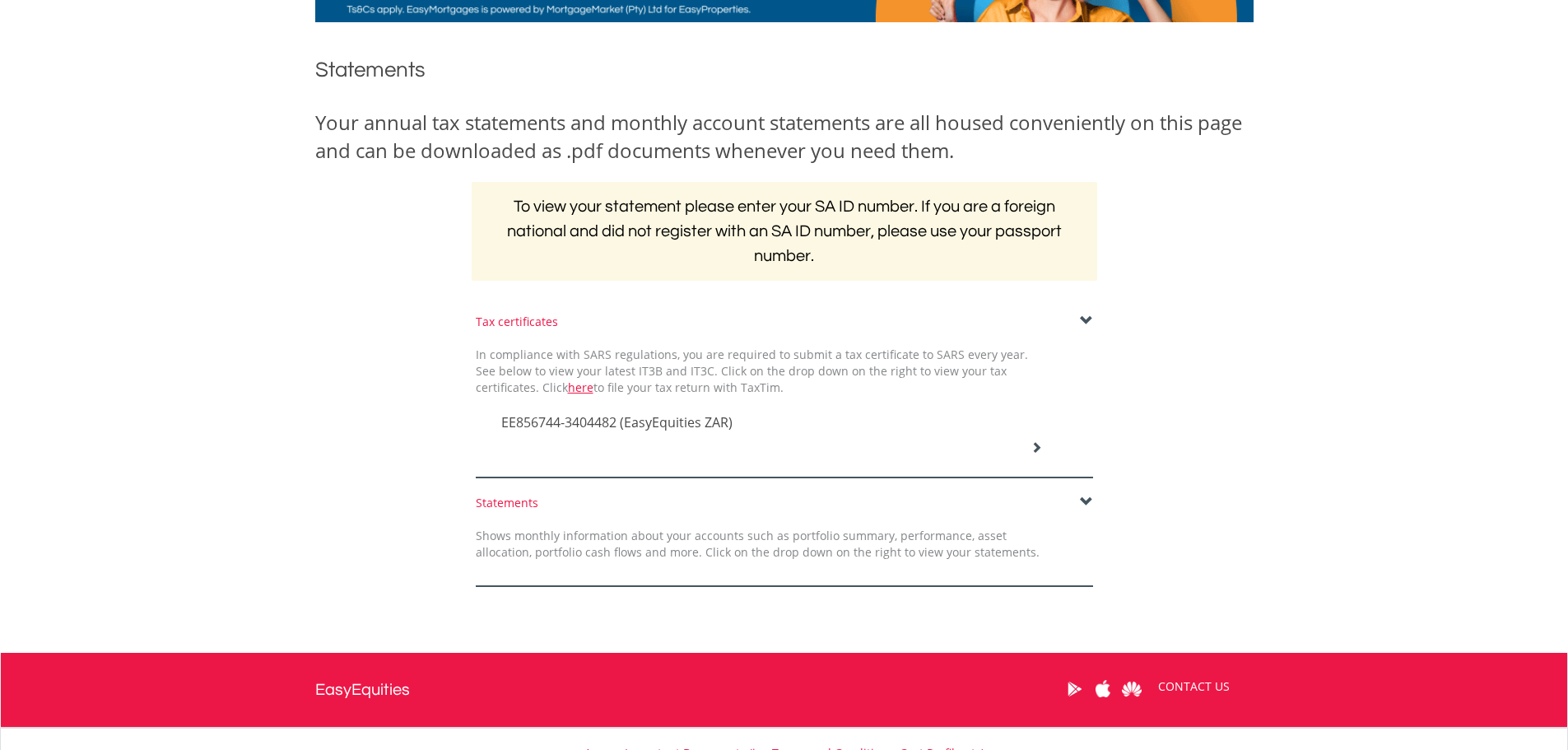
click at [639, 418] on span "EE856744-3404482 (EasyEquities ZAR)" at bounding box center [617, 422] width 231 height 18
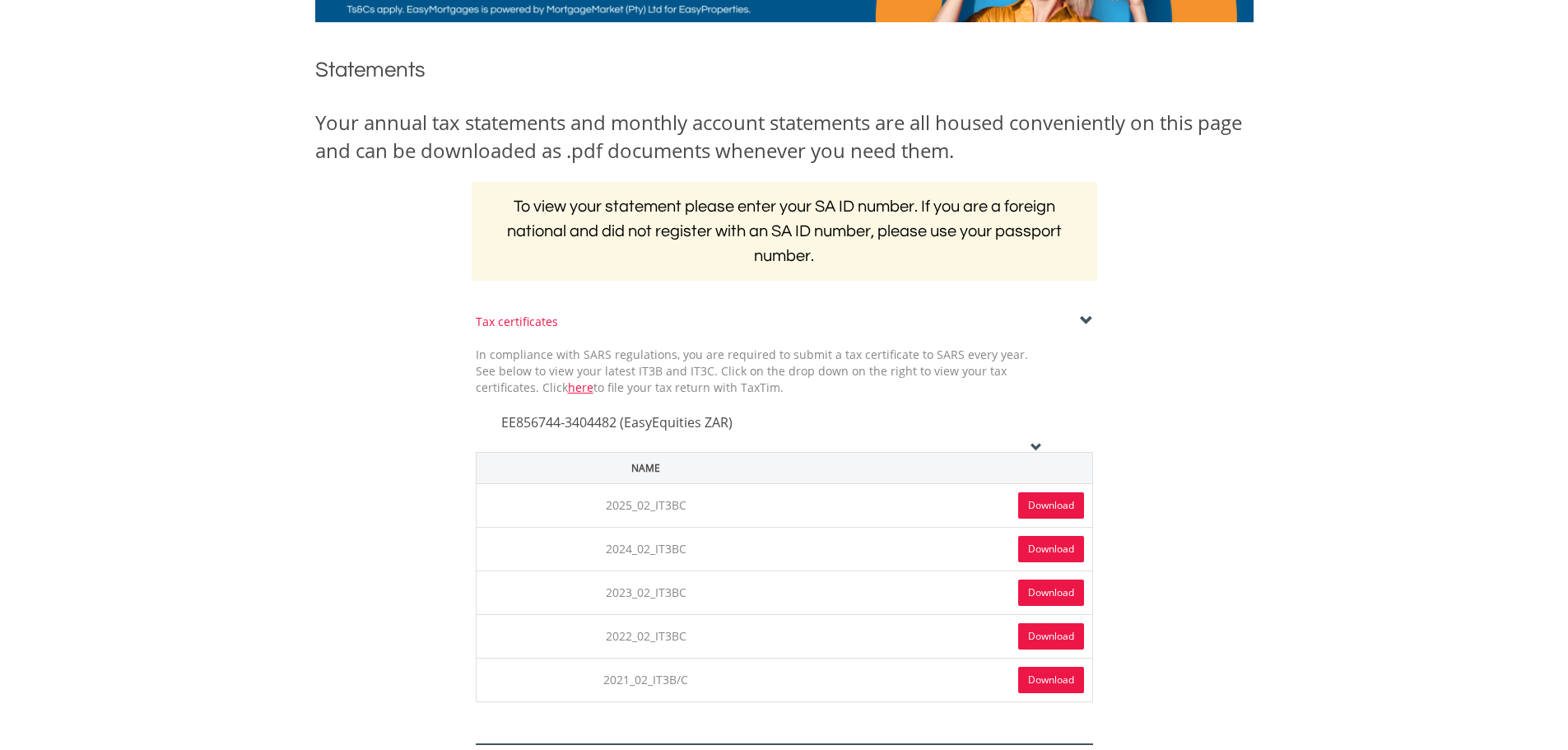
scroll to position [247, 0]
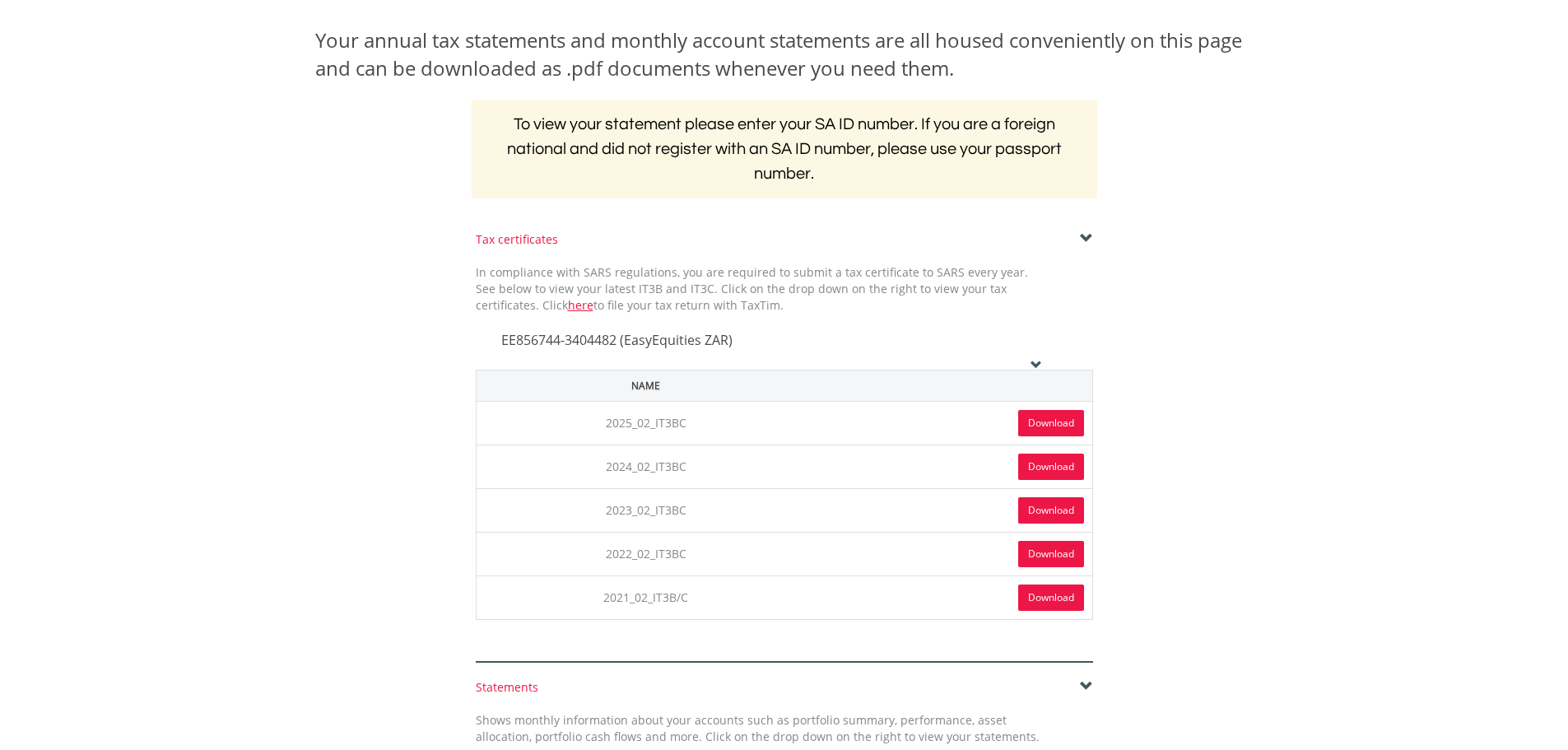
click at [1041, 425] on link "Download" at bounding box center [1051, 422] width 66 height 26
